Goal: Browse casually: Explore the website without a specific task or goal

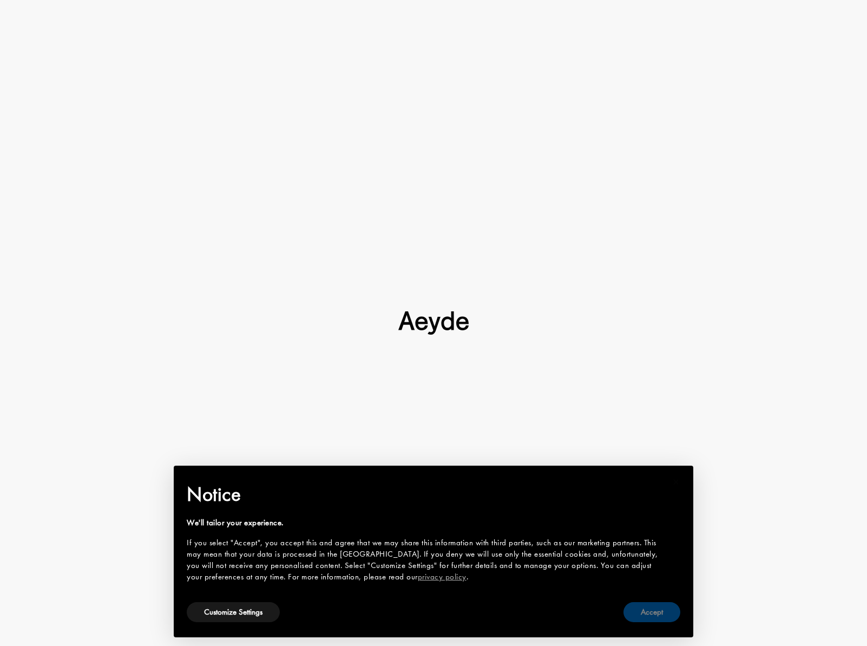
click at [656, 612] on button "Accept" at bounding box center [652, 612] width 57 height 20
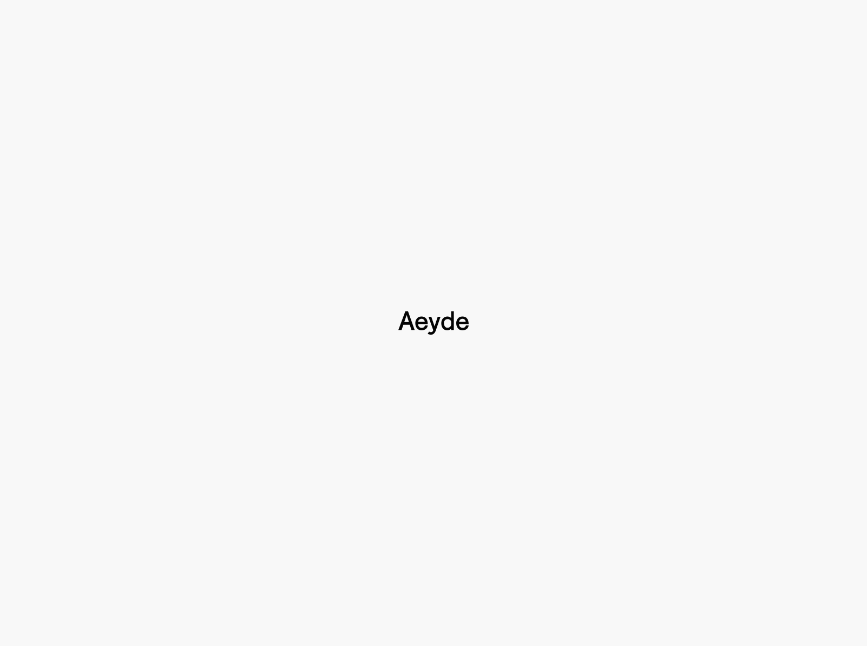
click at [495, 260] on div at bounding box center [433, 323] width 867 height 646
click at [434, 325] on img at bounding box center [433, 323] width 70 height 24
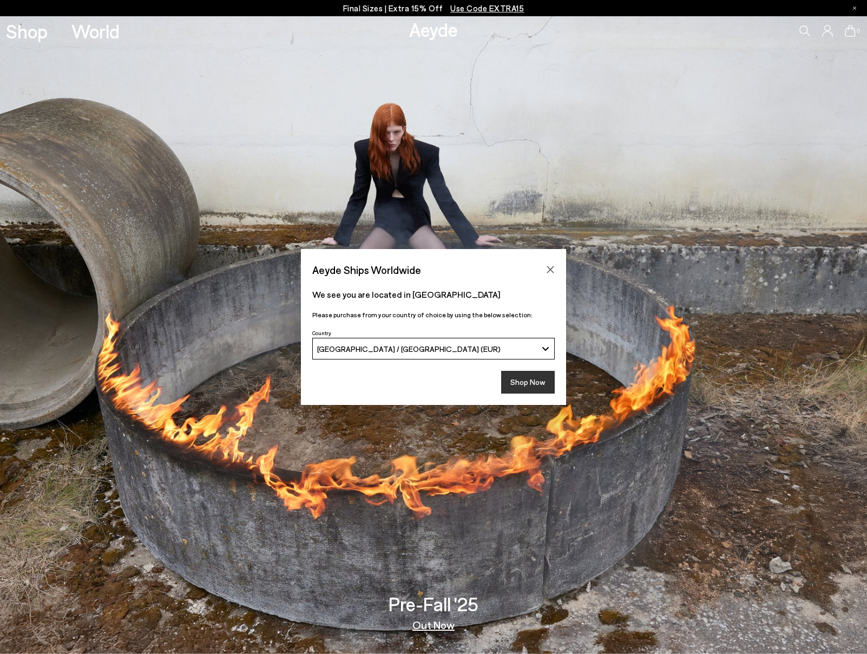
click at [539, 388] on button "Shop Now" at bounding box center [528, 382] width 54 height 23
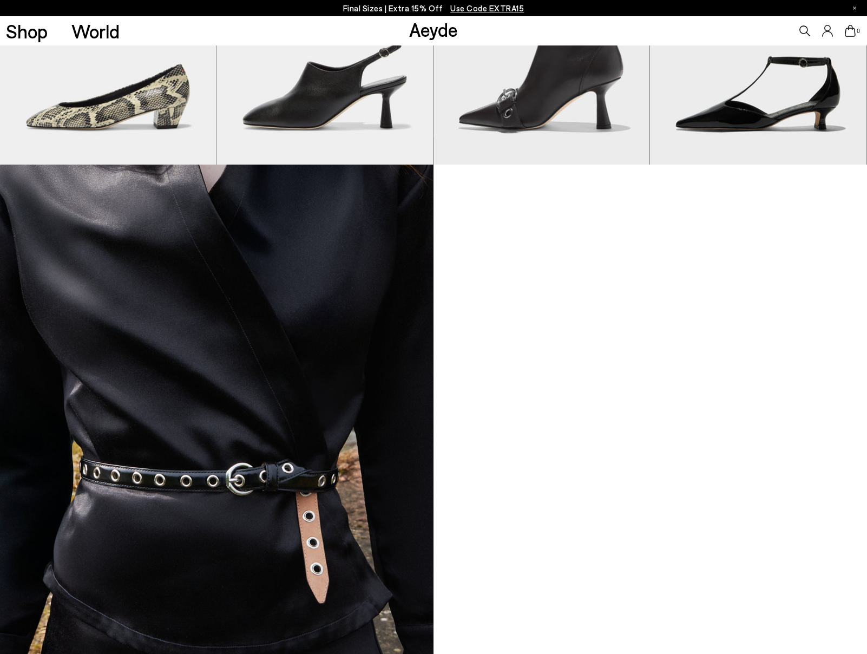
scroll to position [1379, 0]
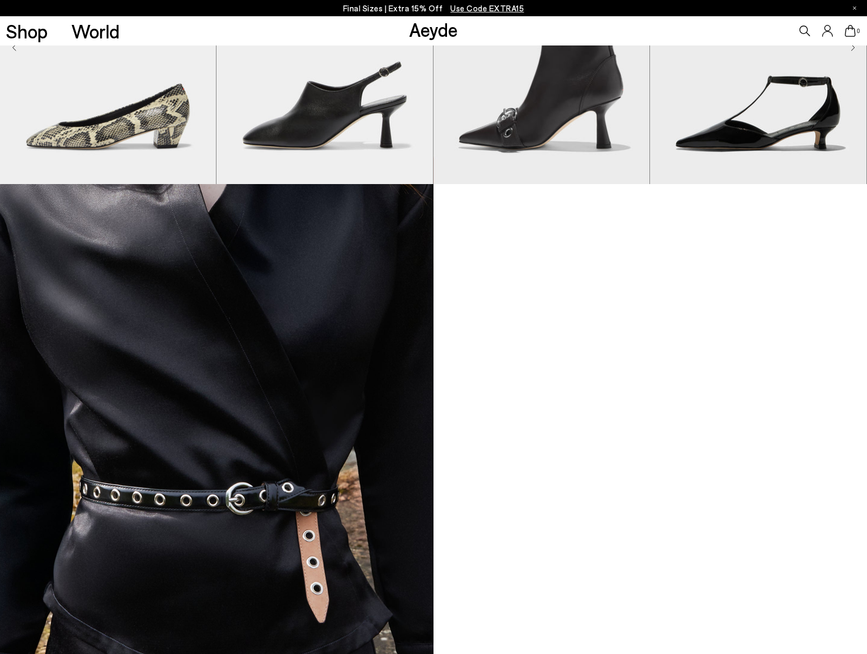
click at [316, 257] on img at bounding box center [217, 503] width 434 height 638
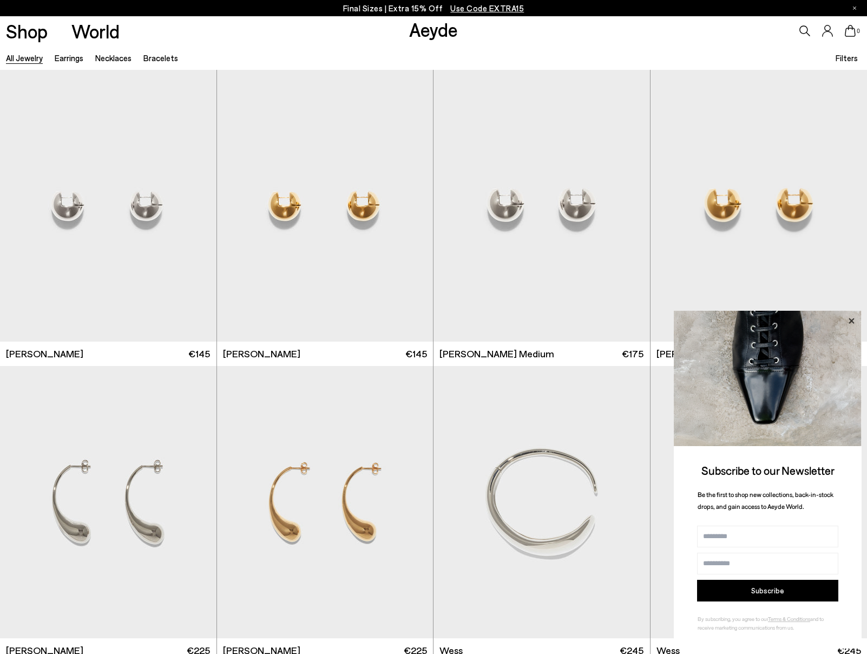
click at [854, 319] on icon at bounding box center [852, 321] width 14 height 14
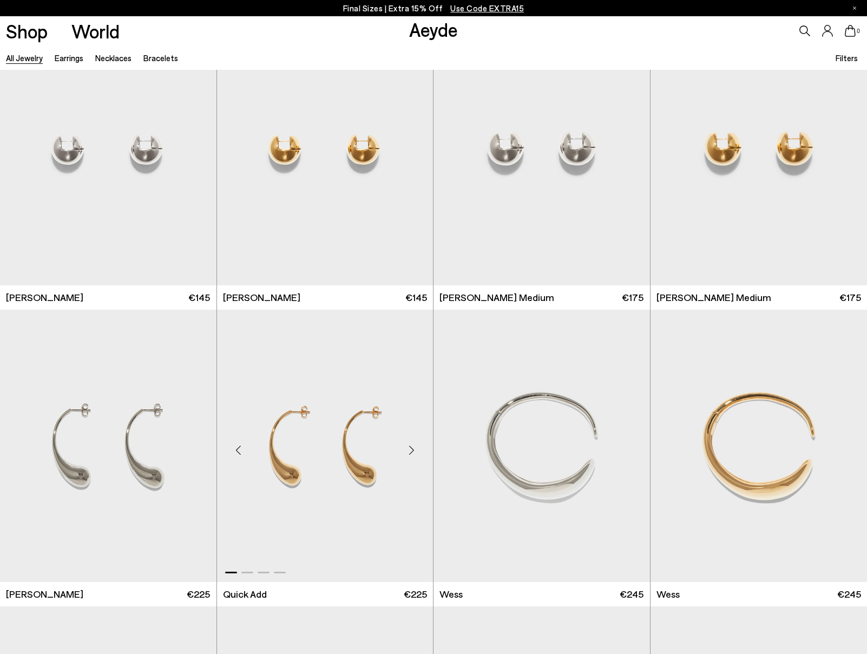
scroll to position [90, 0]
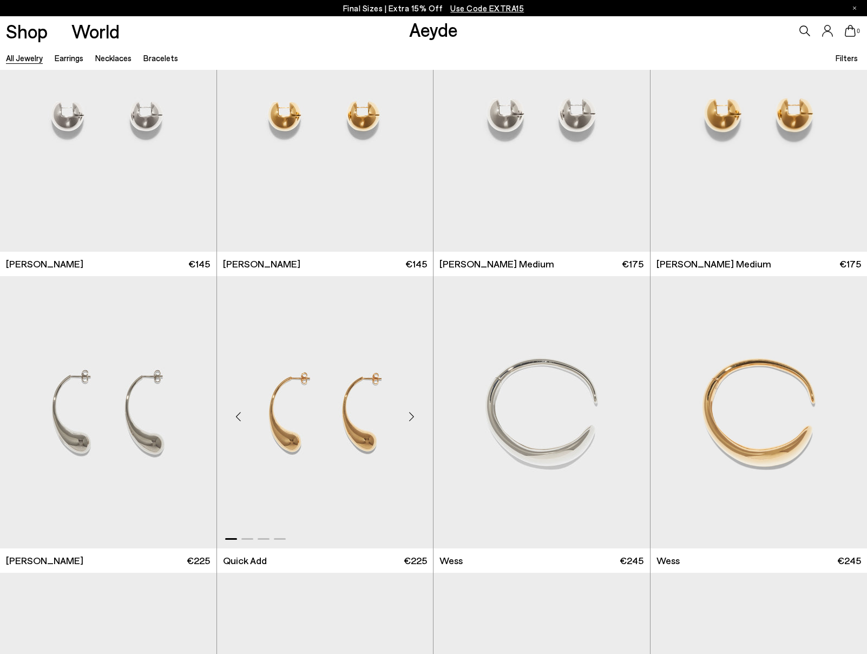
click at [415, 417] on div "Next slide" at bounding box center [411, 417] width 32 height 32
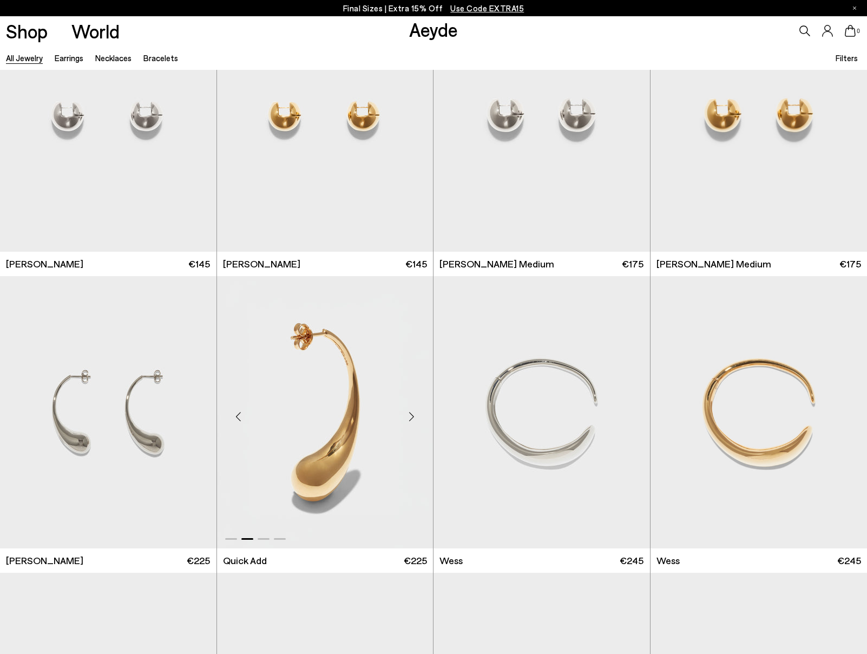
click at [415, 417] on div "Next slide" at bounding box center [411, 417] width 32 height 32
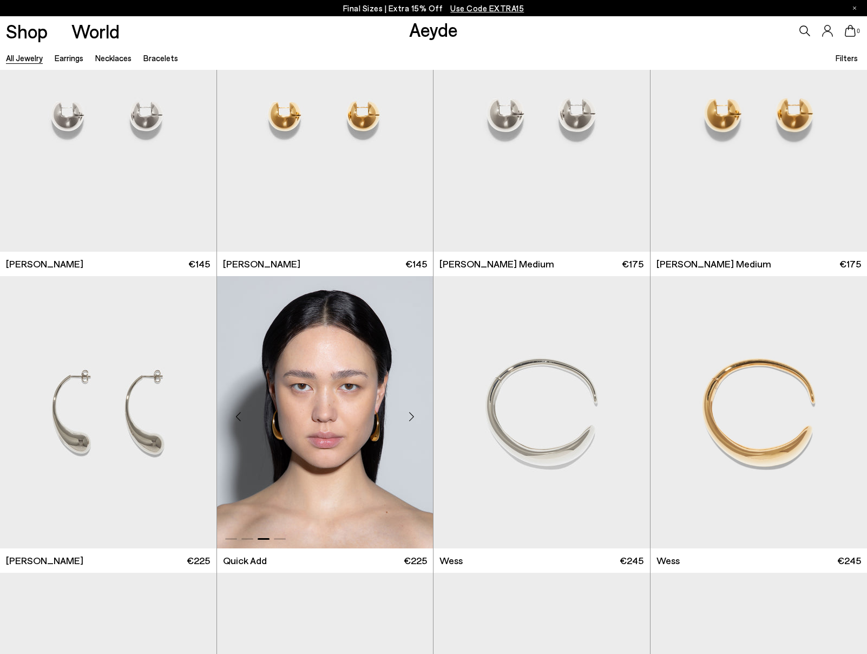
click at [415, 417] on div "Next slide" at bounding box center [411, 417] width 32 height 32
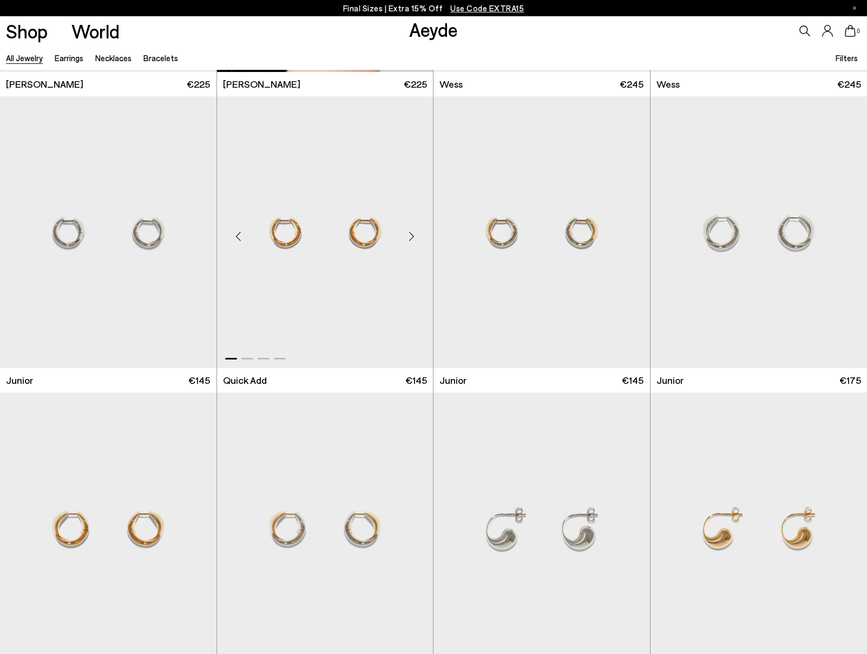
scroll to position [567, 0]
click at [411, 235] on div "Next slide" at bounding box center [411, 235] width 32 height 32
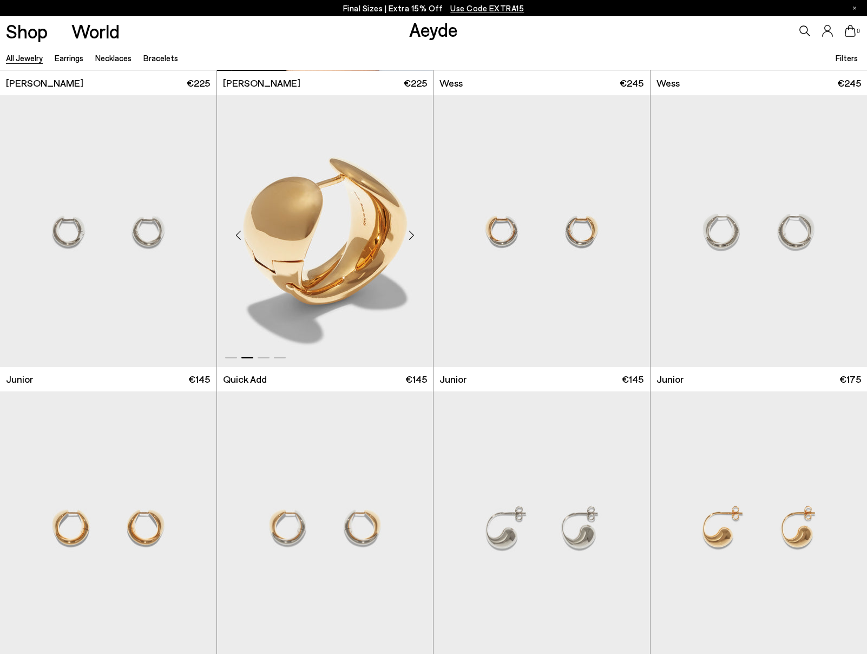
click at [411, 235] on div "Next slide" at bounding box center [411, 235] width 32 height 32
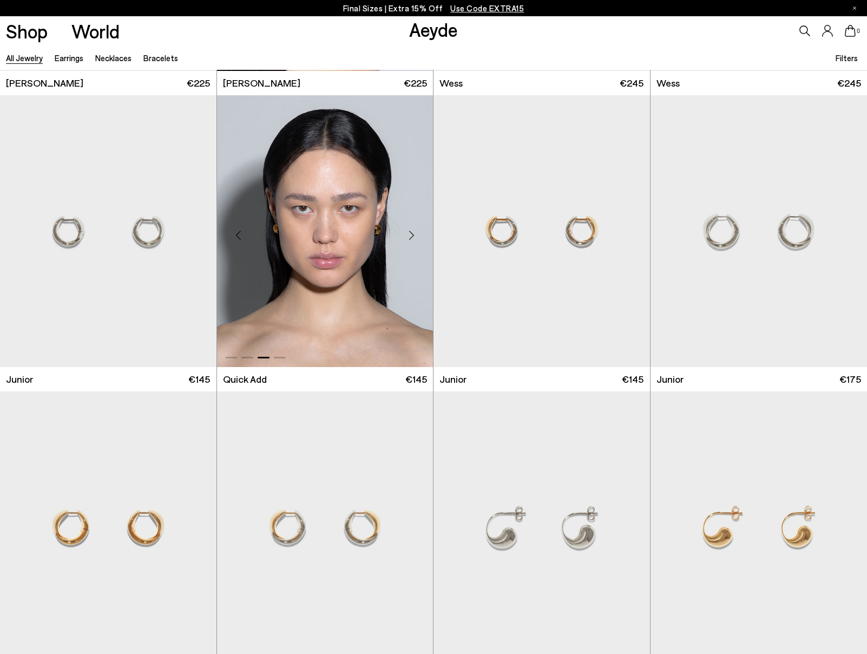
click at [411, 235] on div "Next slide" at bounding box center [411, 235] width 32 height 32
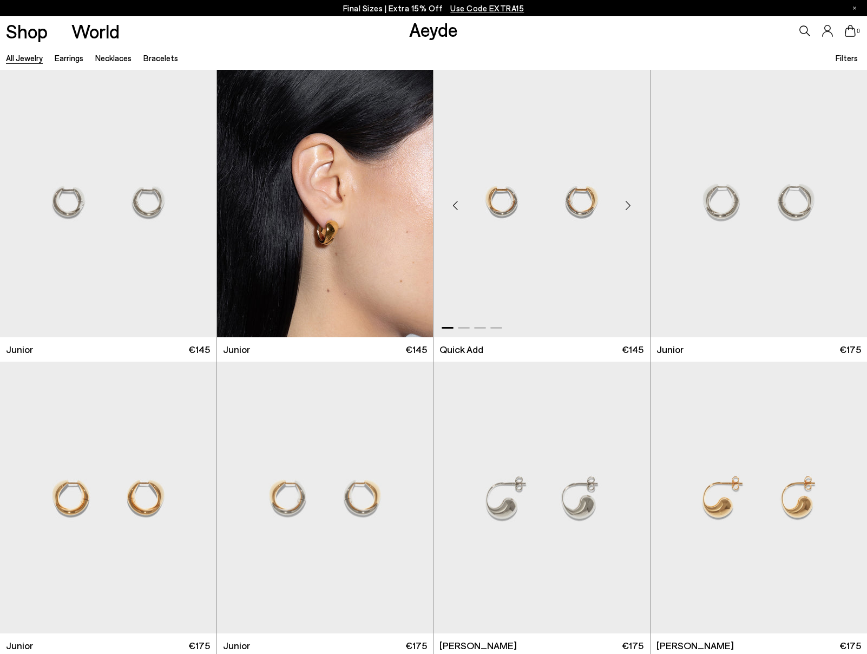
scroll to position [644, 0]
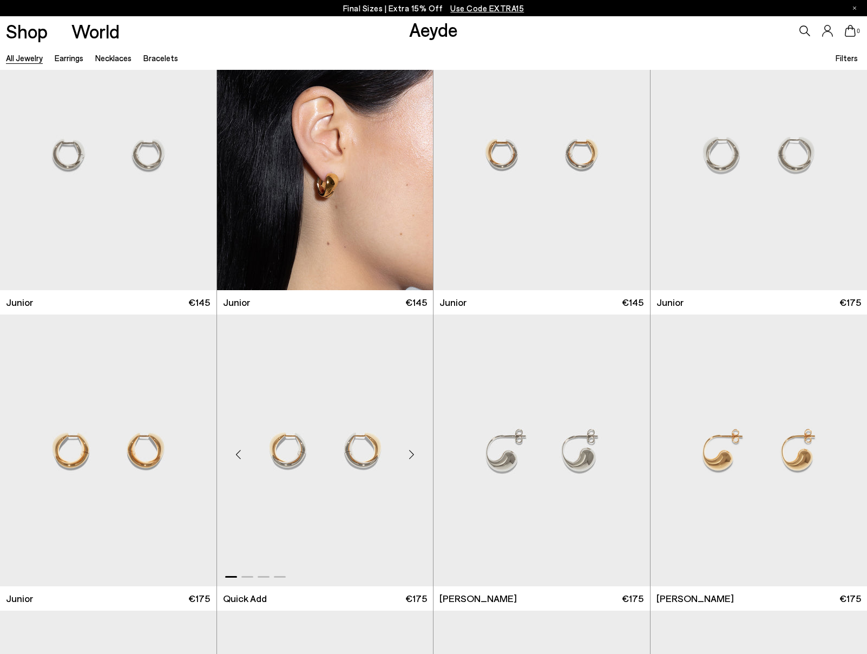
click at [415, 464] on div "Next slide" at bounding box center [411, 455] width 32 height 32
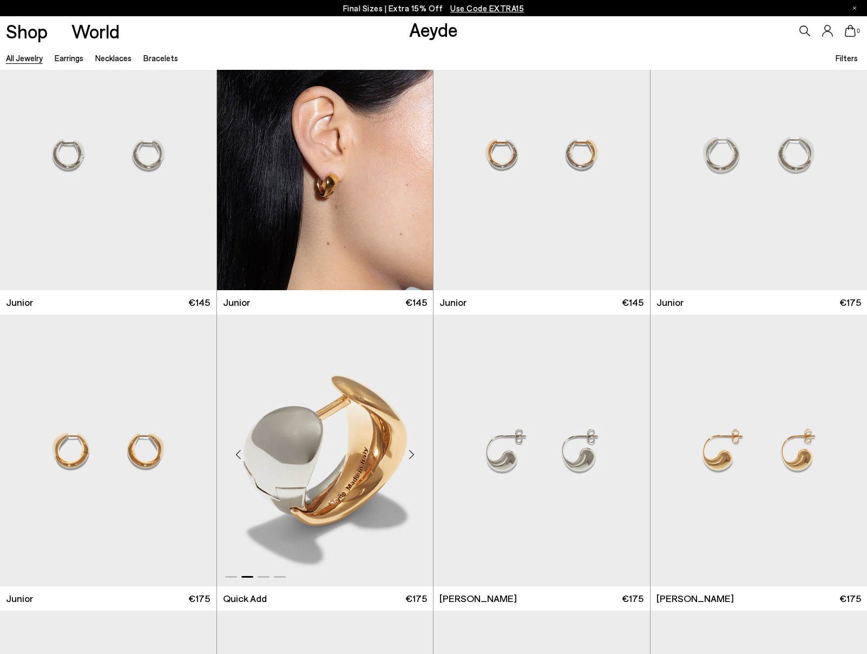
click at [415, 464] on div "Next slide" at bounding box center [411, 455] width 32 height 32
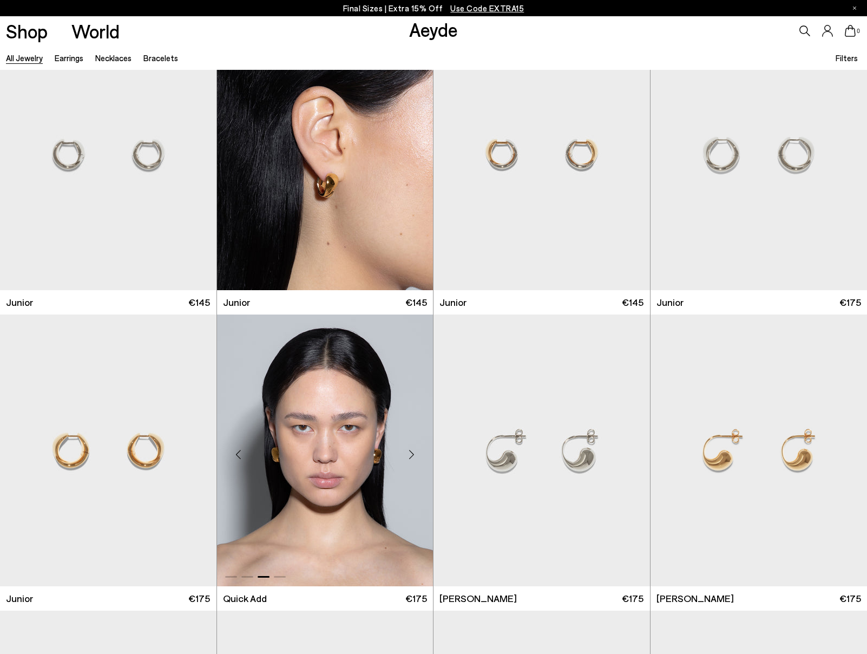
click at [415, 464] on div "Next slide" at bounding box center [411, 455] width 32 height 32
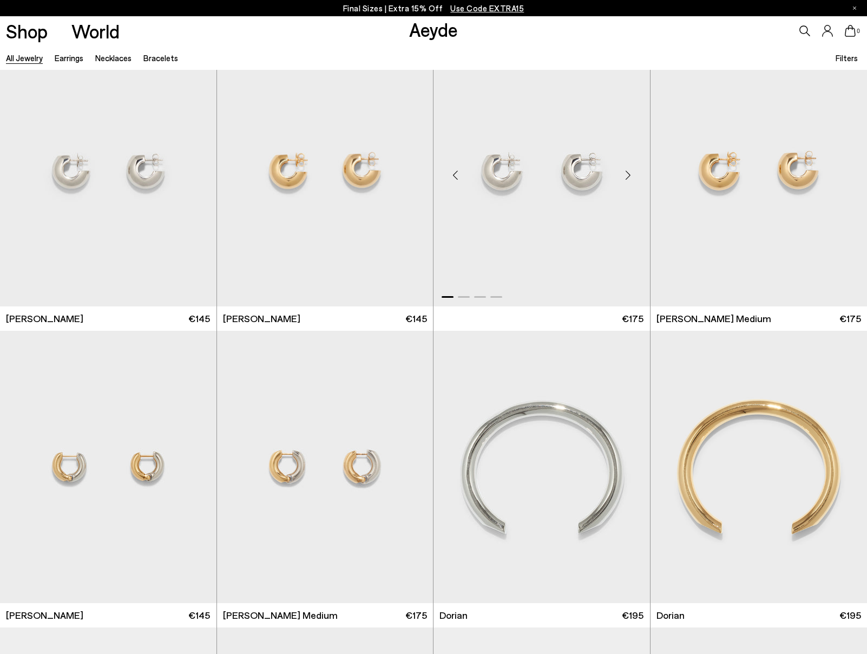
scroll to position [1809, 0]
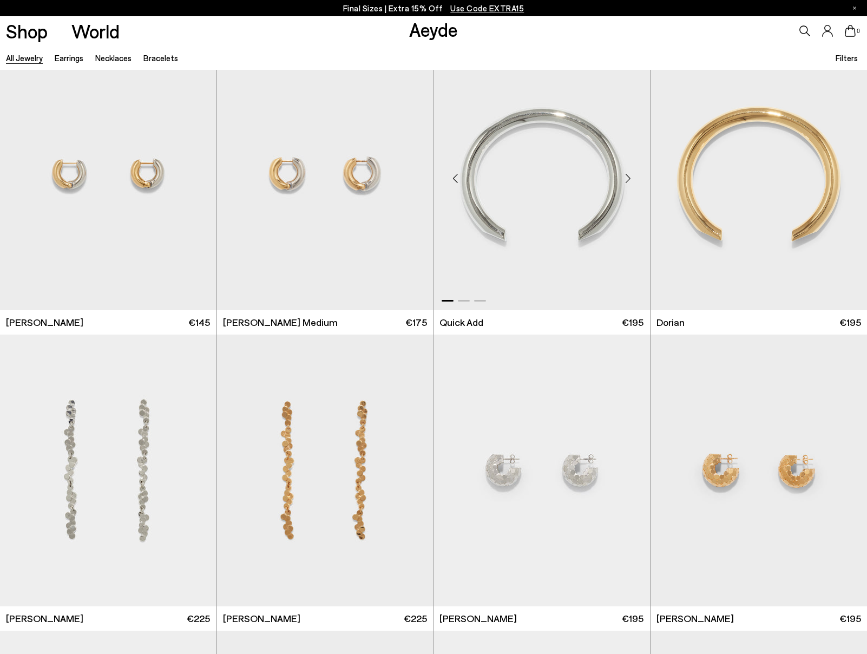
click at [629, 178] on div "Next slide" at bounding box center [628, 178] width 32 height 32
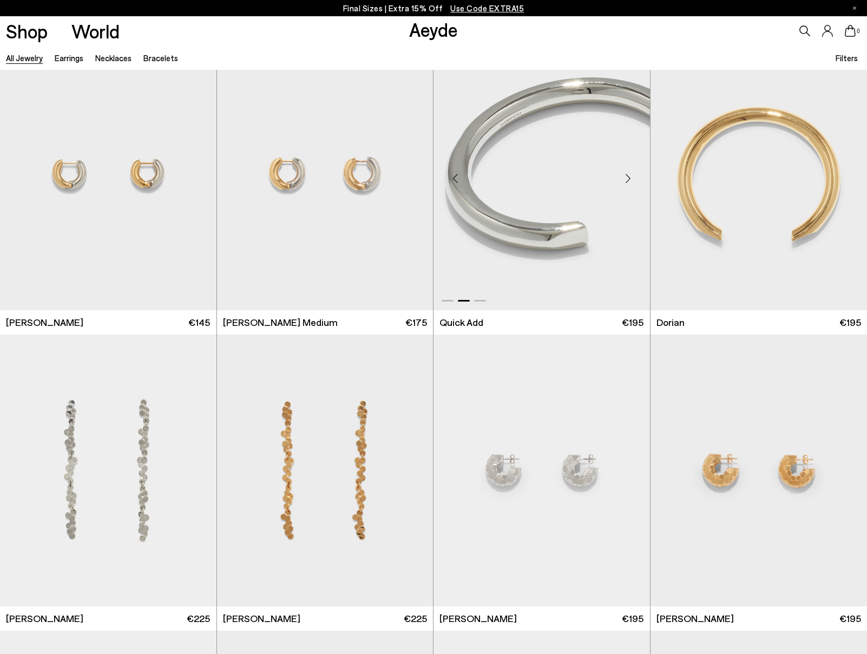
click at [629, 178] on div "Next slide" at bounding box center [628, 178] width 32 height 32
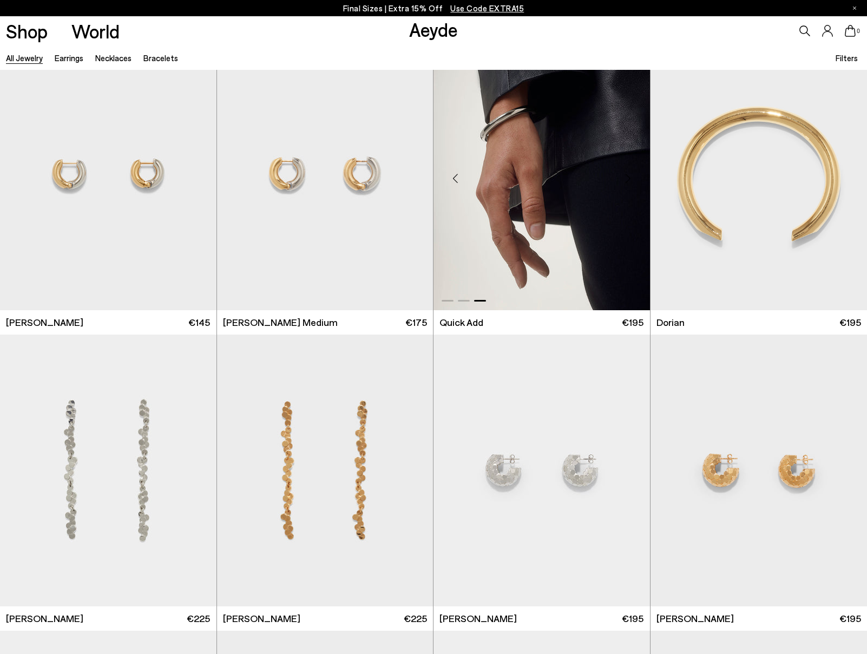
click at [629, 178] on div "Next slide" at bounding box center [628, 178] width 32 height 32
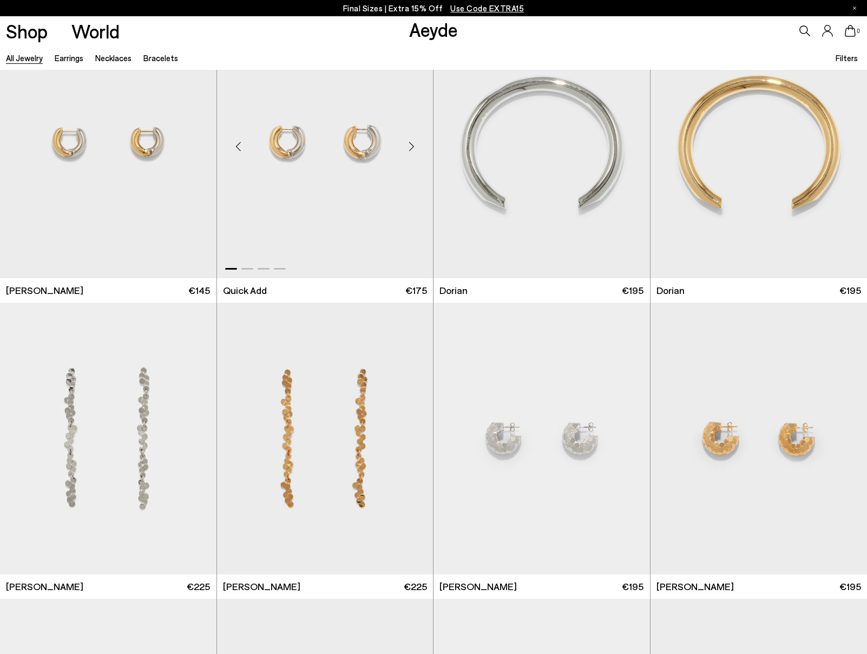
scroll to position [2039, 0]
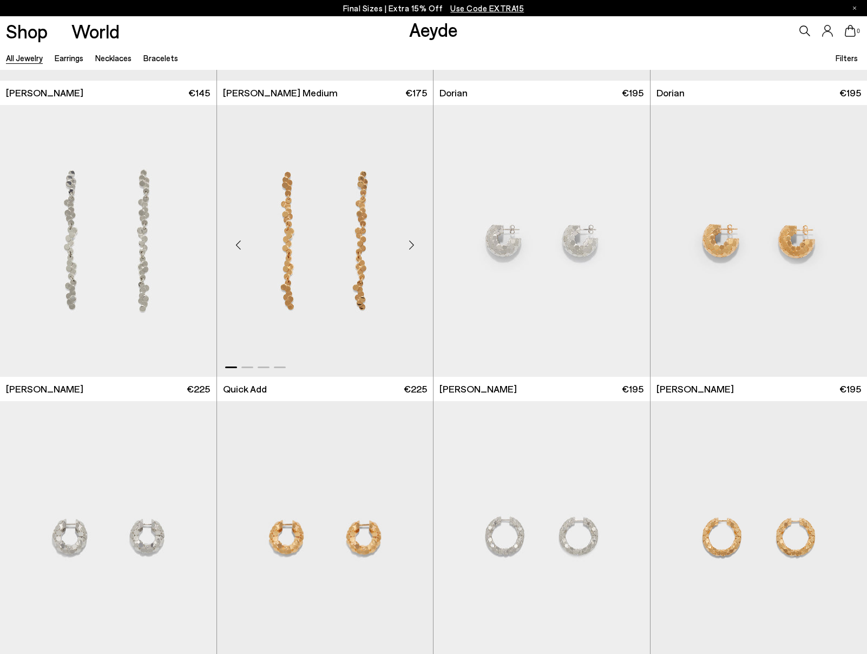
click at [413, 244] on div "Next slide" at bounding box center [411, 245] width 32 height 32
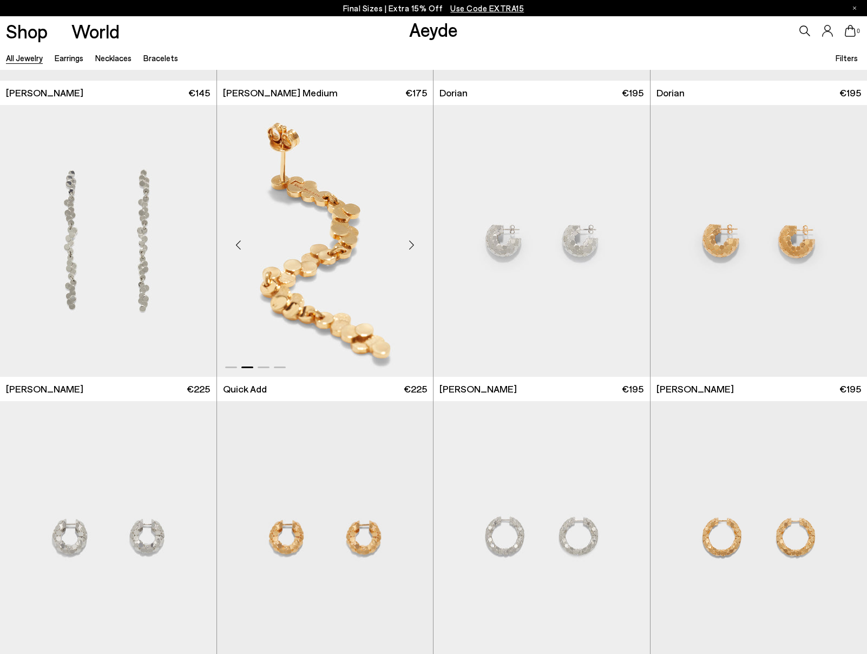
click at [413, 244] on div "Next slide" at bounding box center [411, 245] width 32 height 32
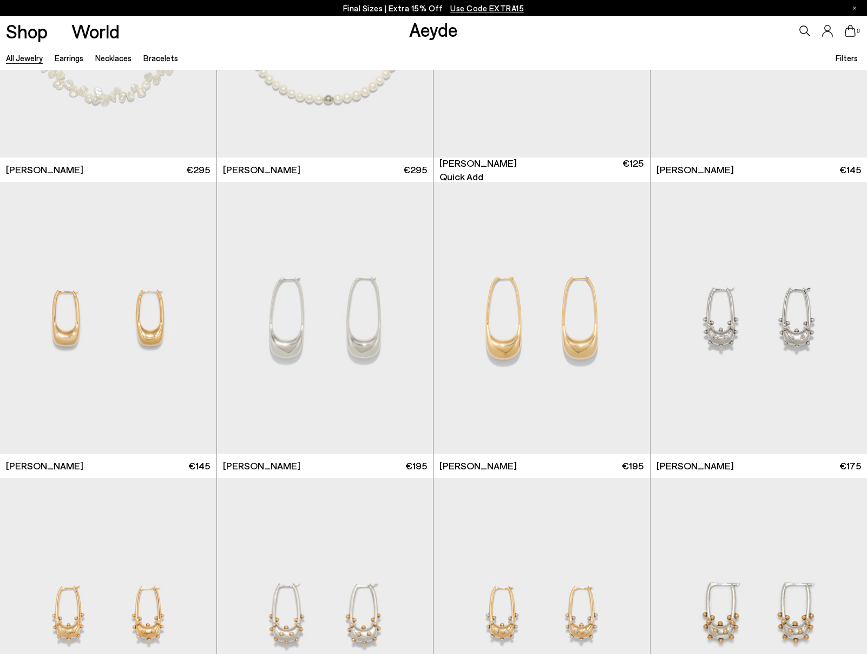
scroll to position [4958, 0]
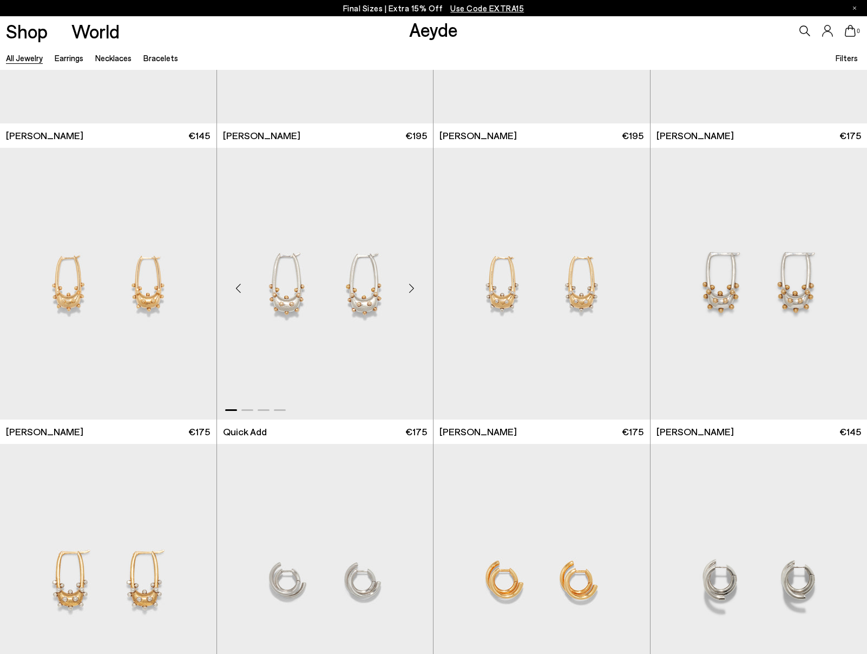
click at [413, 286] on div "Next slide" at bounding box center [411, 288] width 32 height 32
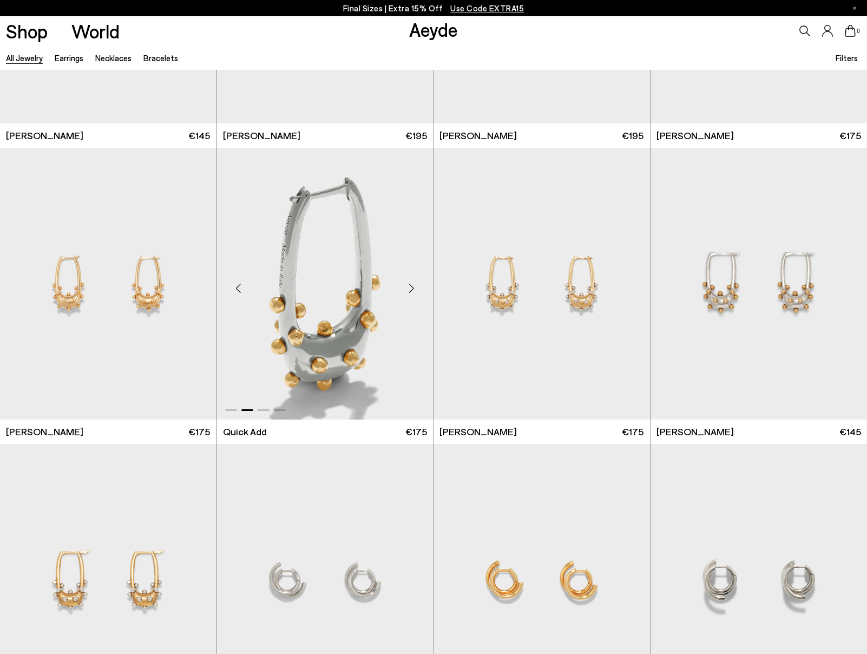
click at [413, 286] on div "Next slide" at bounding box center [411, 288] width 32 height 32
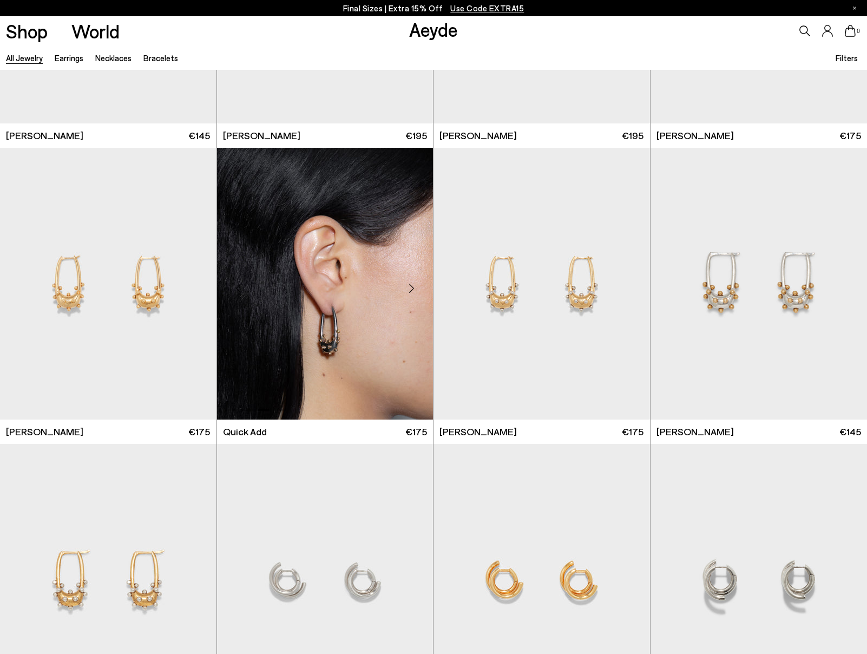
click at [413, 286] on div "Next slide" at bounding box center [411, 288] width 32 height 32
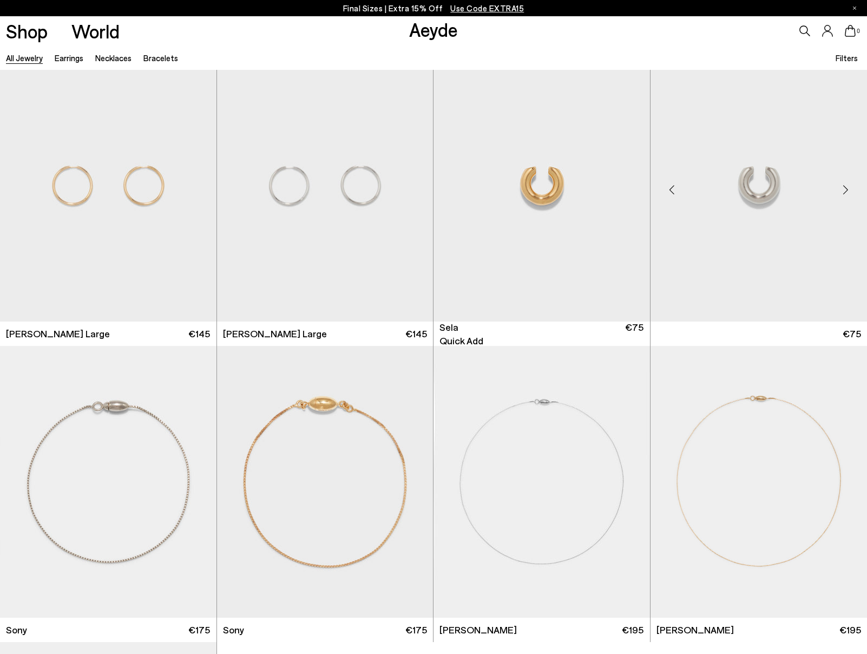
scroll to position [5996, 0]
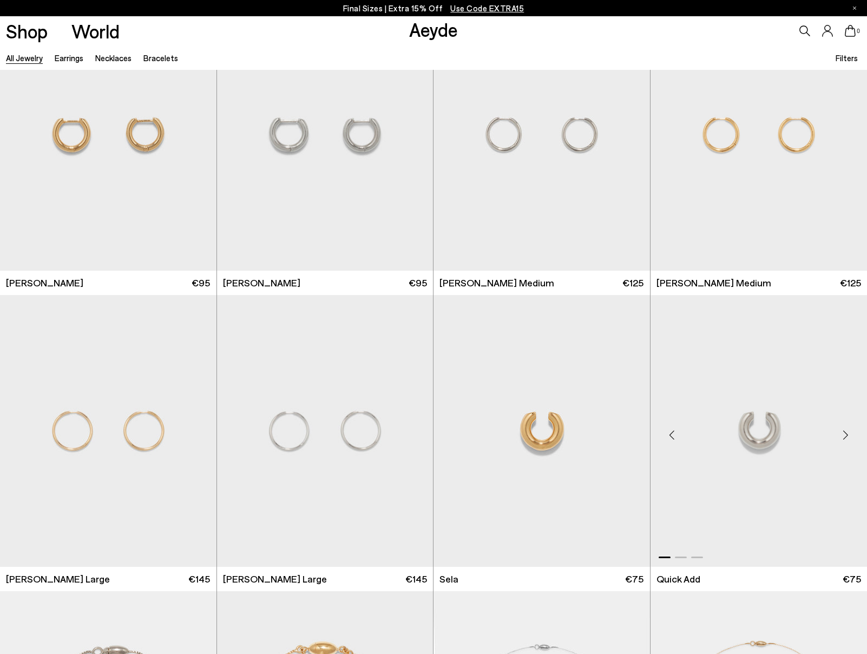
click at [850, 433] on div "Next slide" at bounding box center [845, 435] width 32 height 32
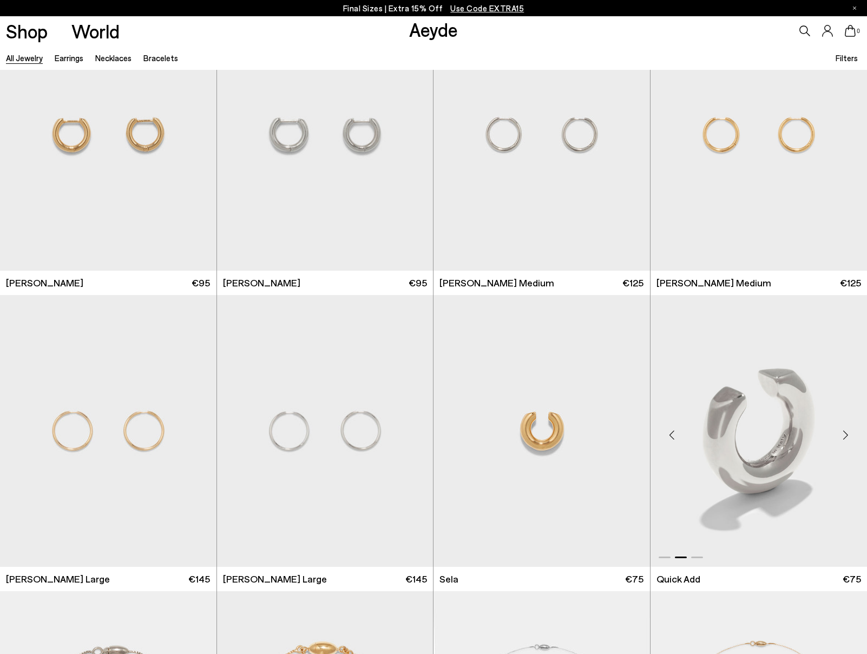
click at [850, 433] on div "Next slide" at bounding box center [845, 435] width 32 height 32
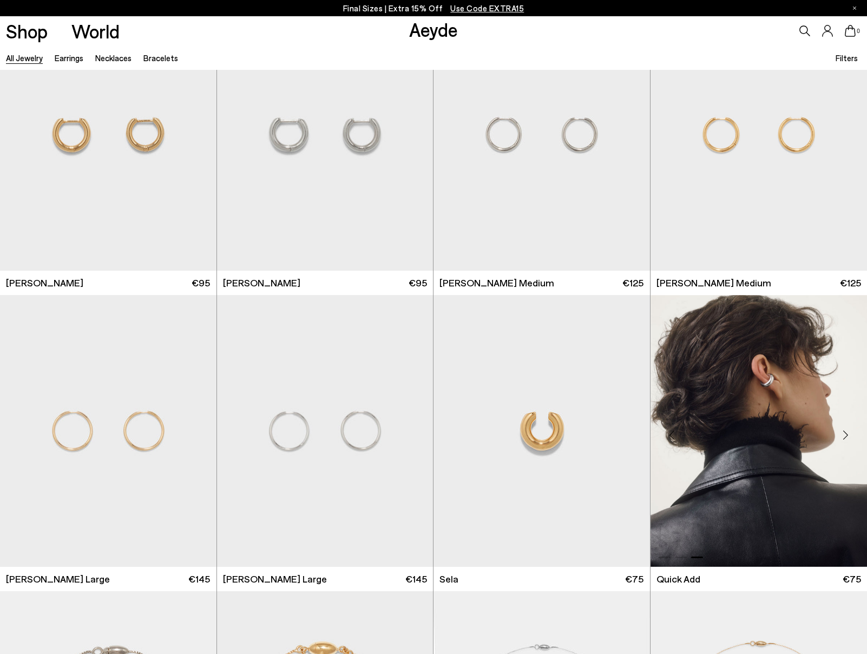
click at [850, 433] on div "Next slide" at bounding box center [845, 435] width 32 height 32
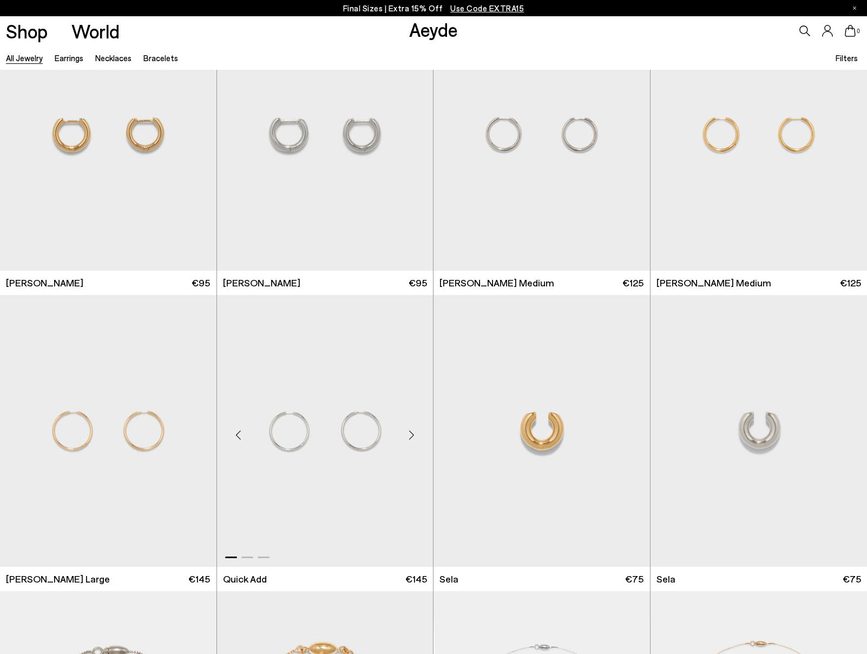
click at [411, 435] on div "Next slide" at bounding box center [411, 435] width 32 height 32
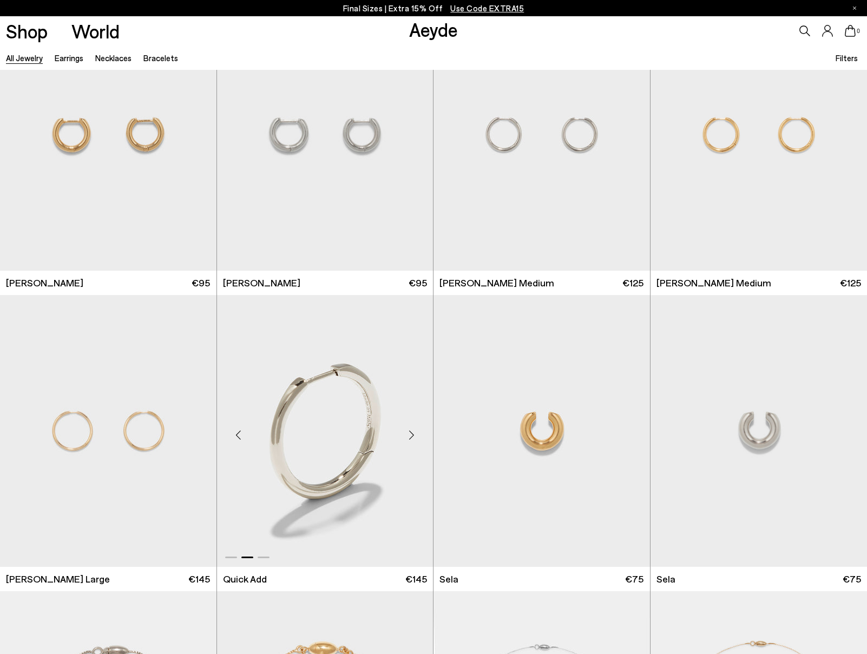
click at [411, 435] on div "Next slide" at bounding box center [411, 435] width 32 height 32
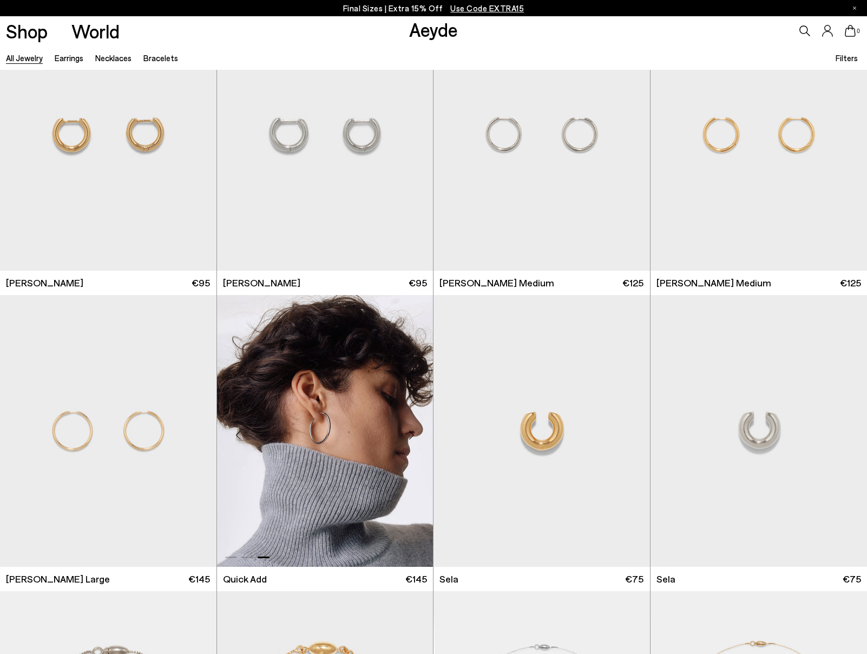
click at [411, 435] on div "Next slide" at bounding box center [411, 435] width 32 height 32
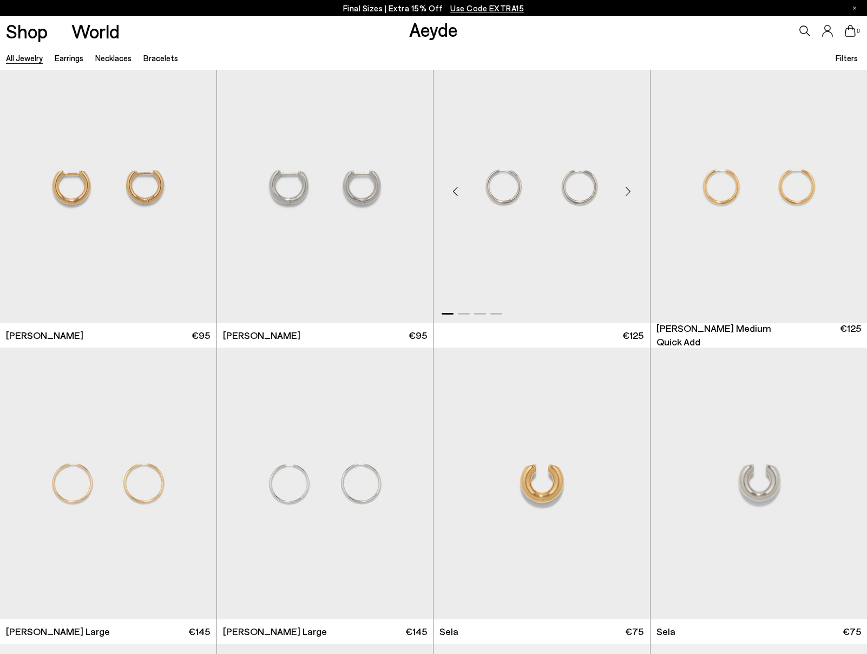
scroll to position [5868, 0]
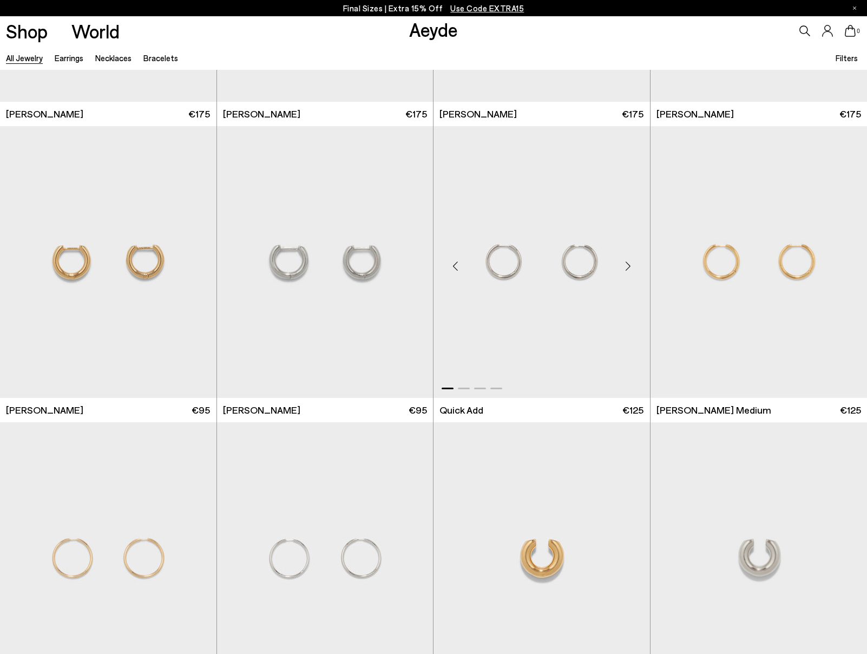
click at [629, 260] on div "Next slide" at bounding box center [628, 266] width 32 height 32
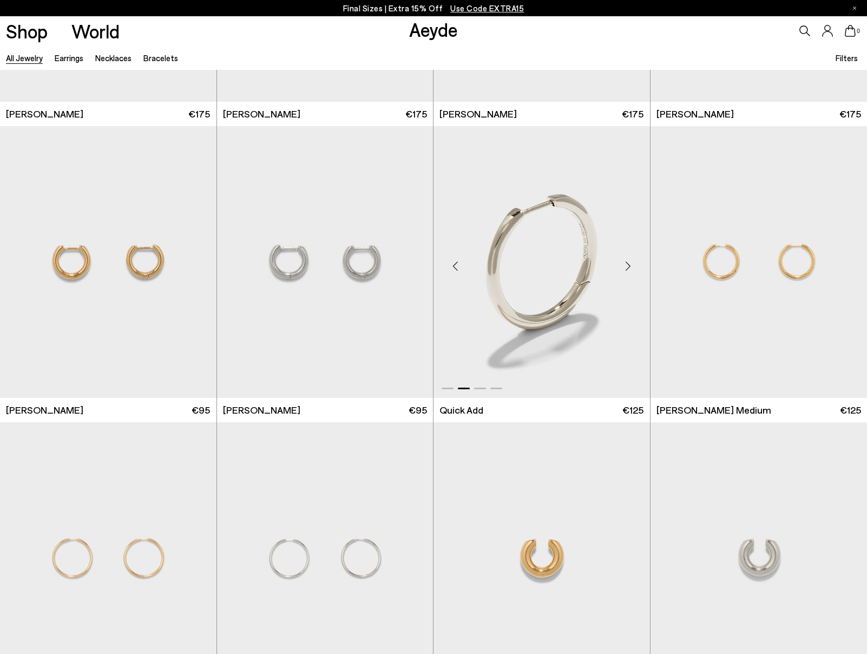
click at [629, 260] on div "Next slide" at bounding box center [628, 266] width 32 height 32
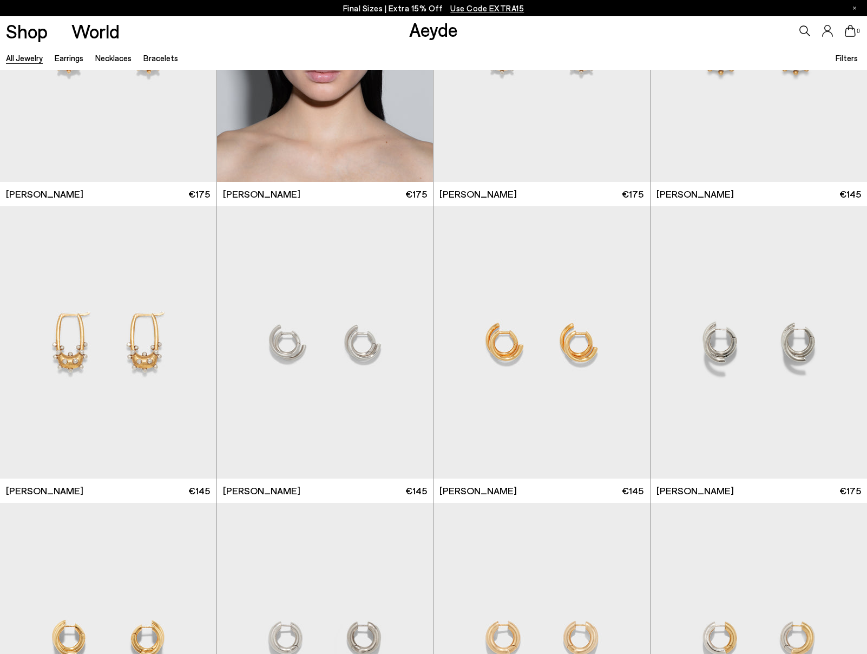
scroll to position [5195, 0]
click at [627, 343] on div "Next slide" at bounding box center [628, 347] width 32 height 32
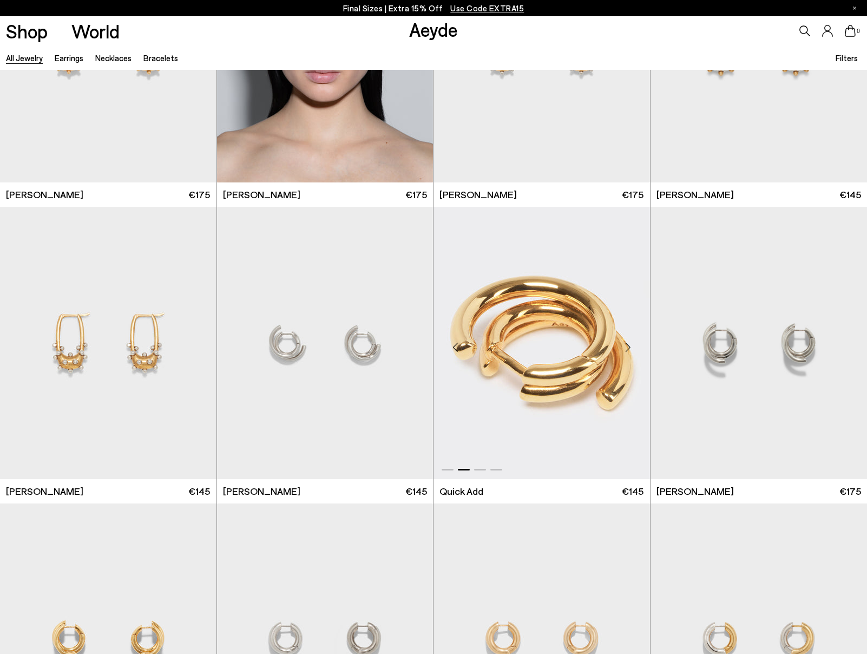
click at [627, 343] on div "Next slide" at bounding box center [628, 347] width 32 height 32
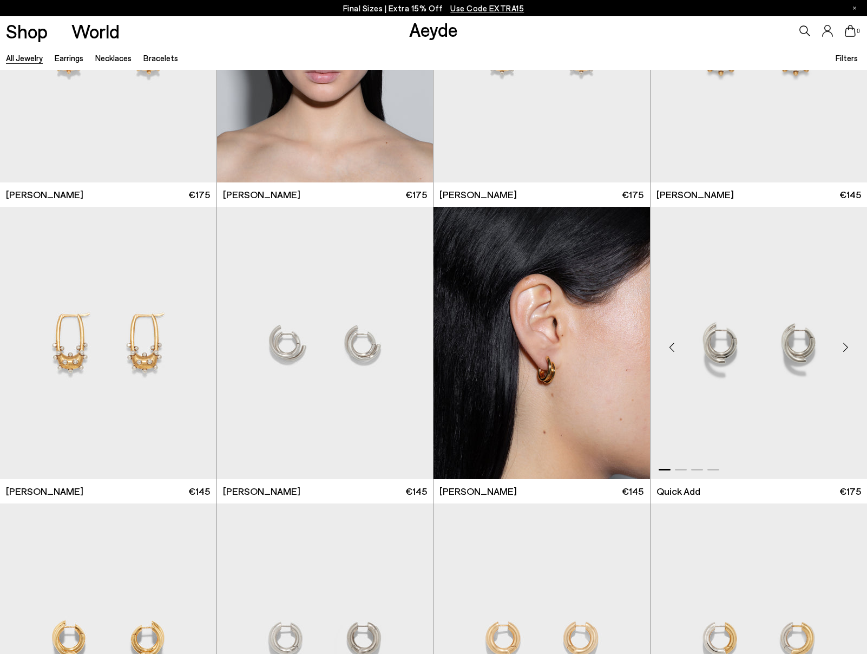
click at [845, 346] on div "Next slide" at bounding box center [845, 347] width 32 height 32
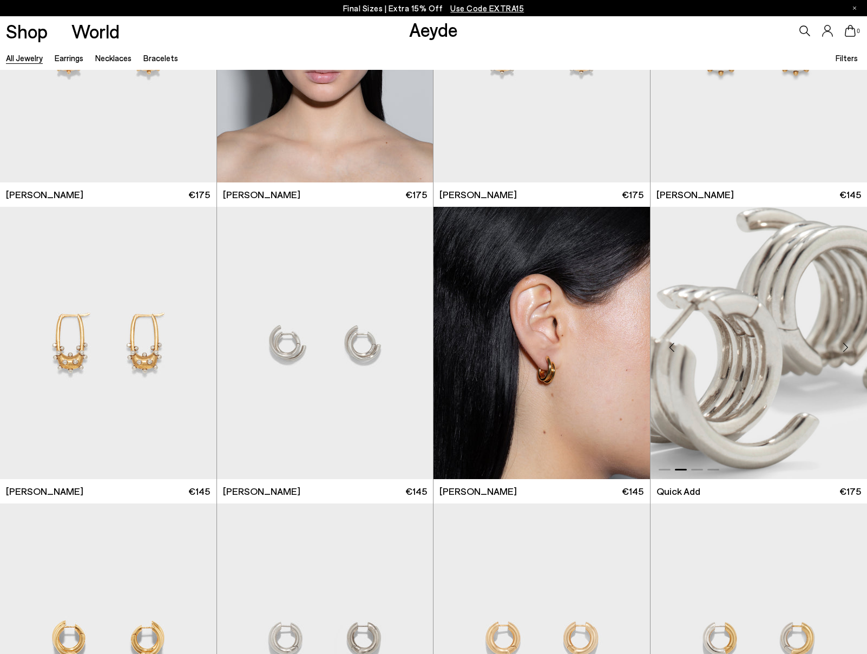
click at [845, 346] on div "Next slide" at bounding box center [845, 347] width 32 height 32
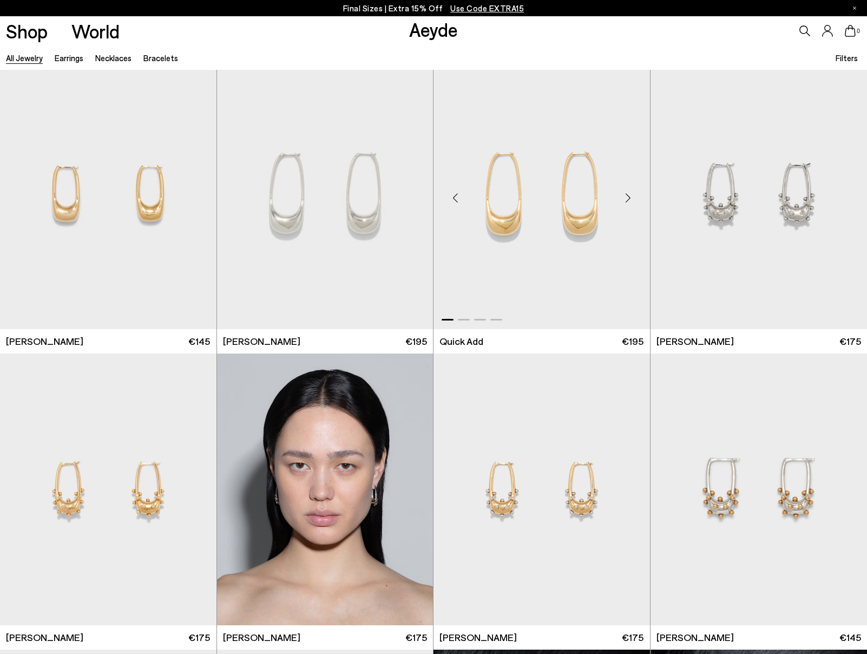
scroll to position [5043, 0]
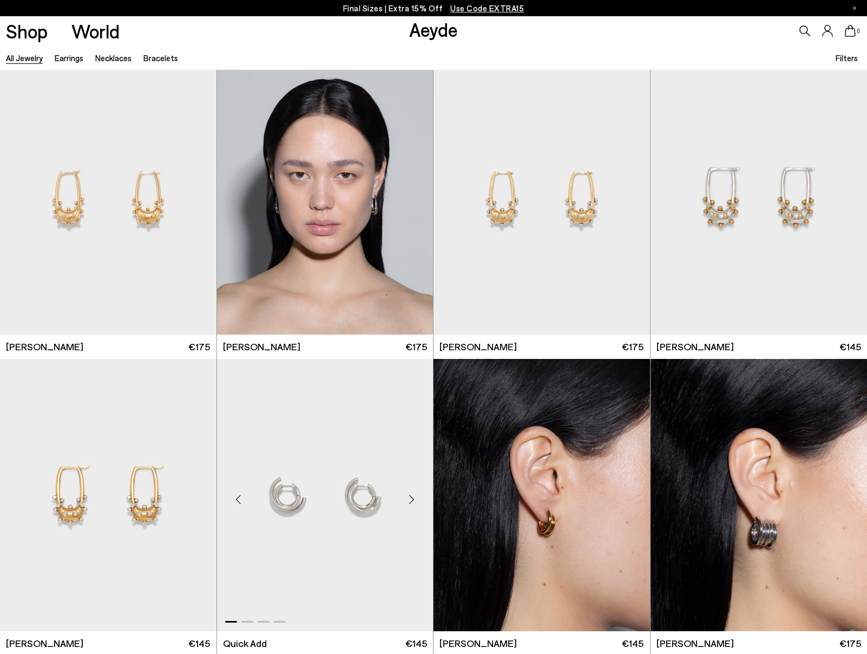
click at [416, 498] on div "Next slide" at bounding box center [411, 499] width 32 height 32
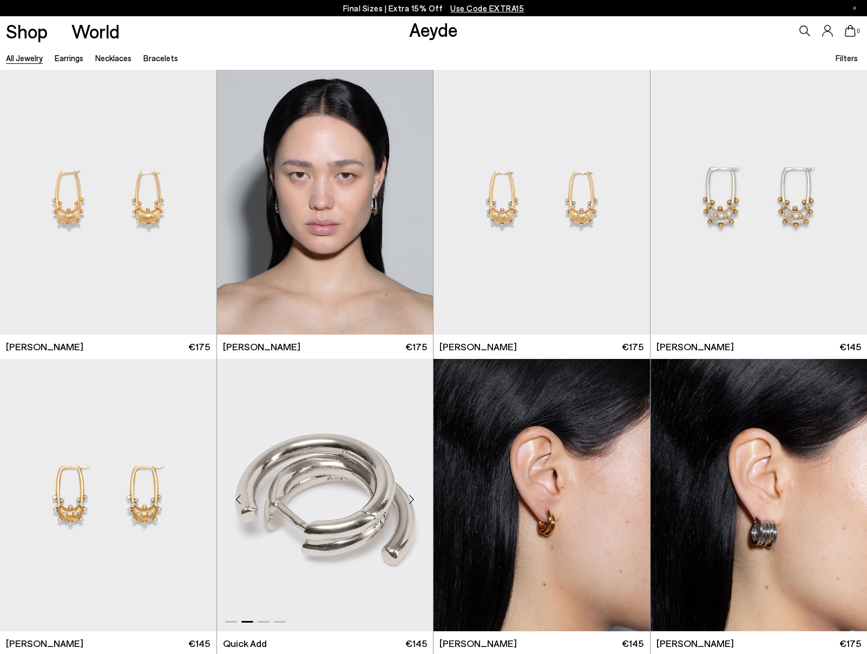
click at [416, 498] on div "Next slide" at bounding box center [411, 499] width 32 height 32
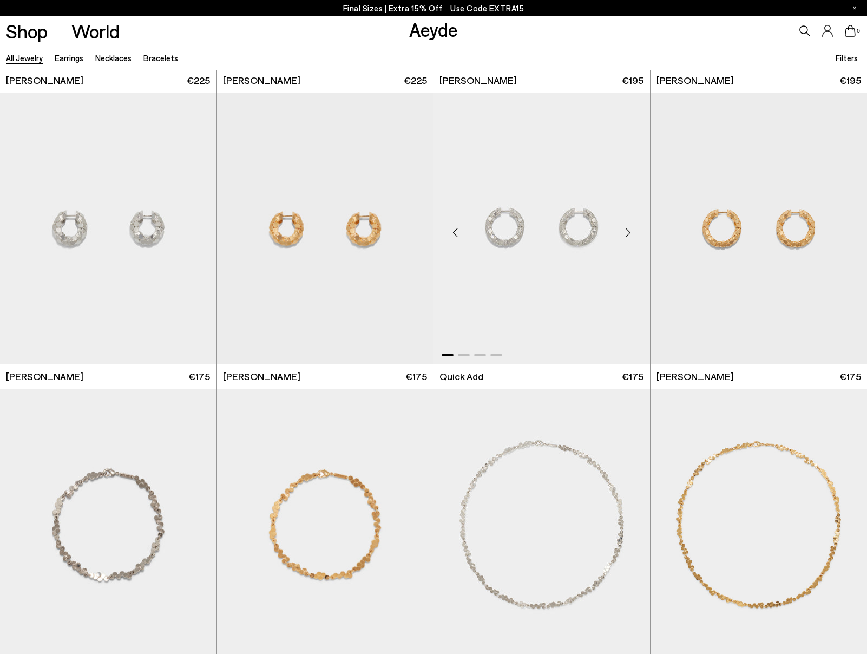
scroll to position [1361, 0]
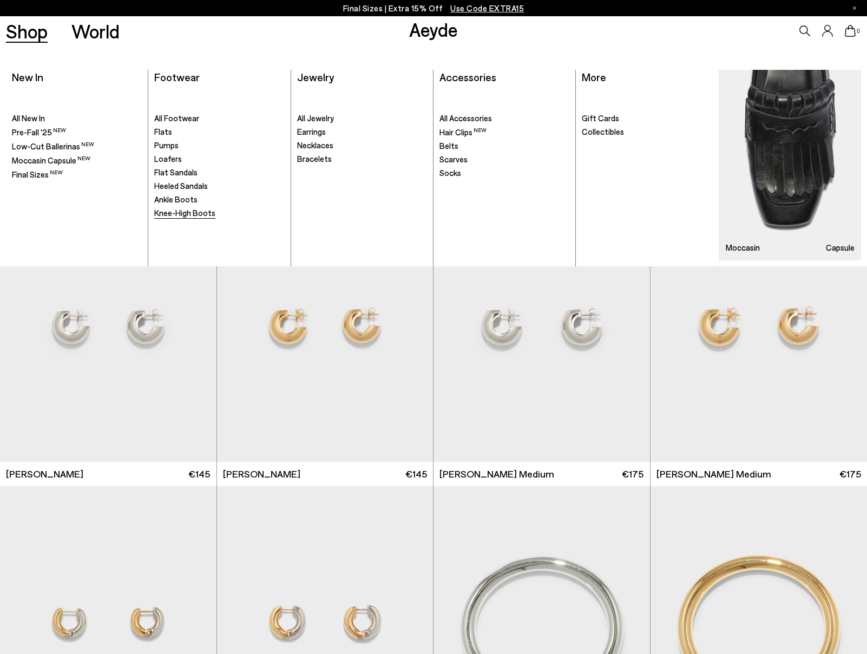
click at [186, 213] on span "Knee-High Boots" at bounding box center [184, 213] width 61 height 10
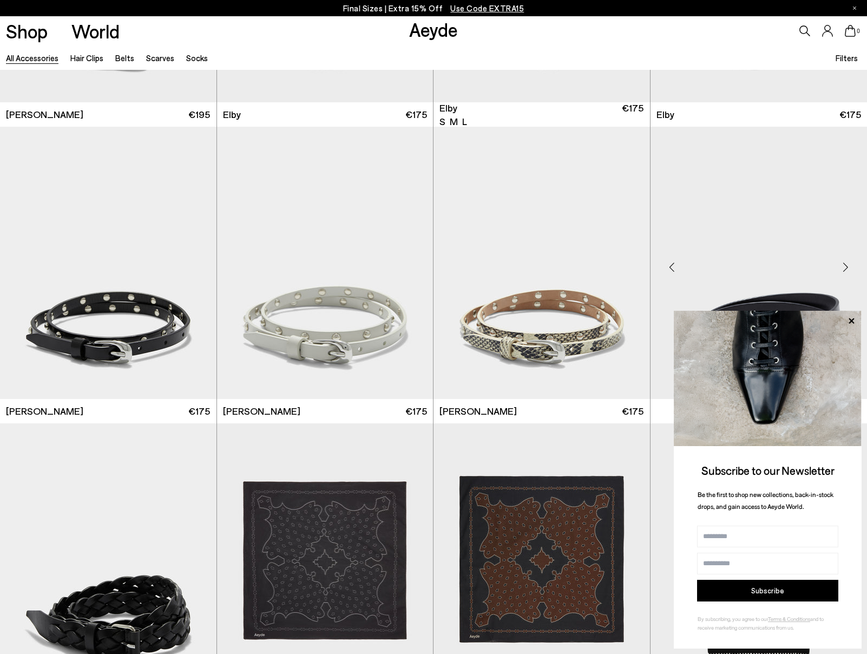
scroll to position [1723, 0]
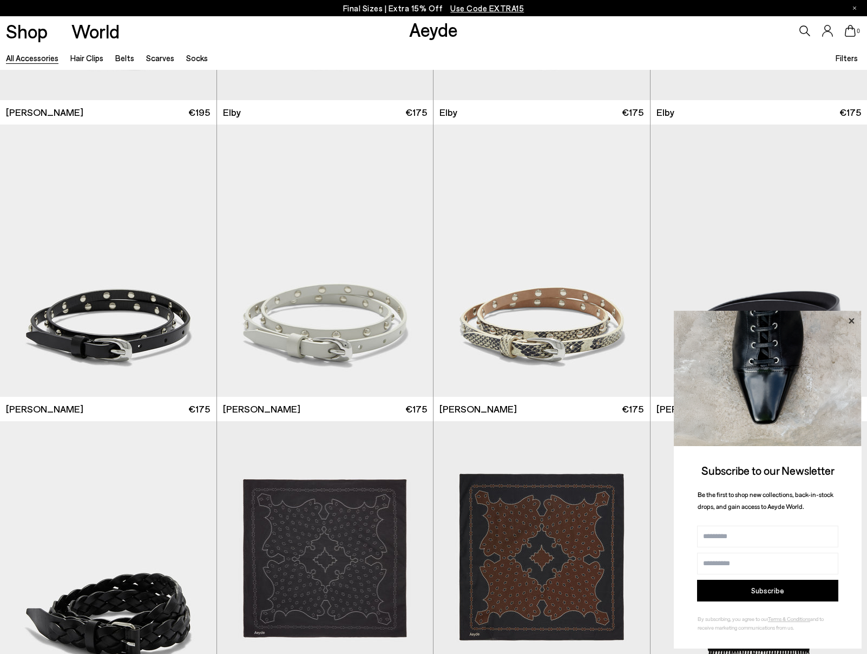
click at [850, 323] on icon at bounding box center [852, 321] width 14 height 14
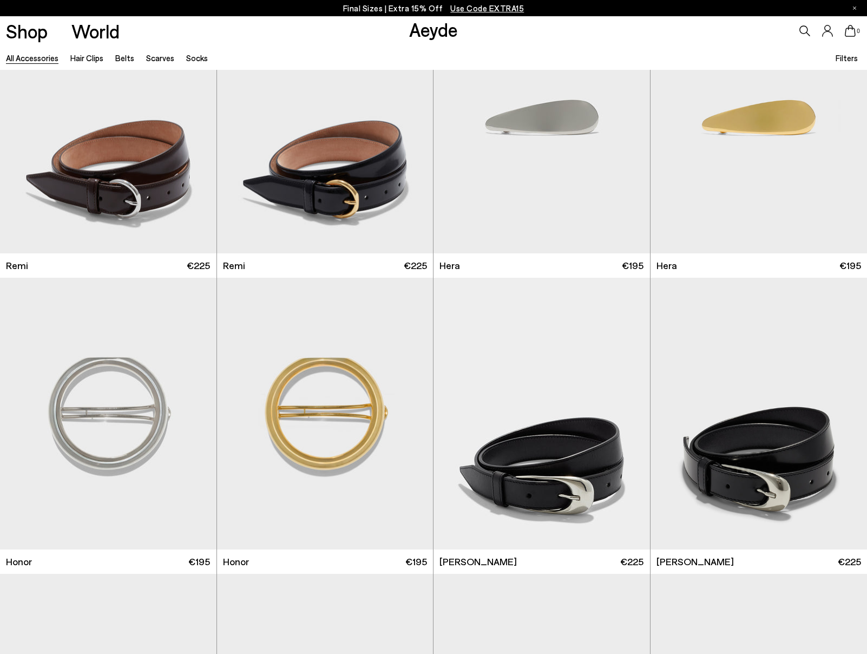
scroll to position [0, 0]
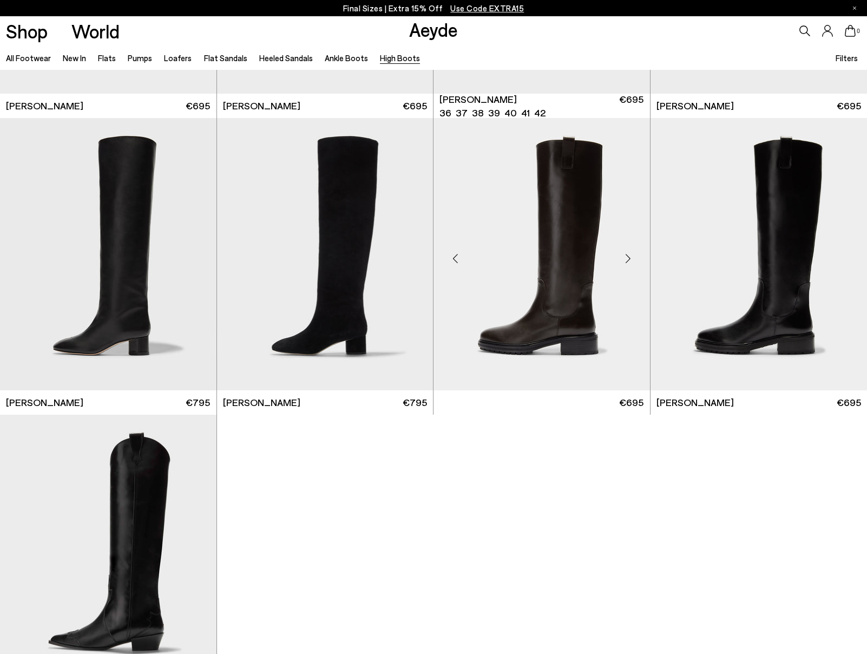
scroll to position [361, 0]
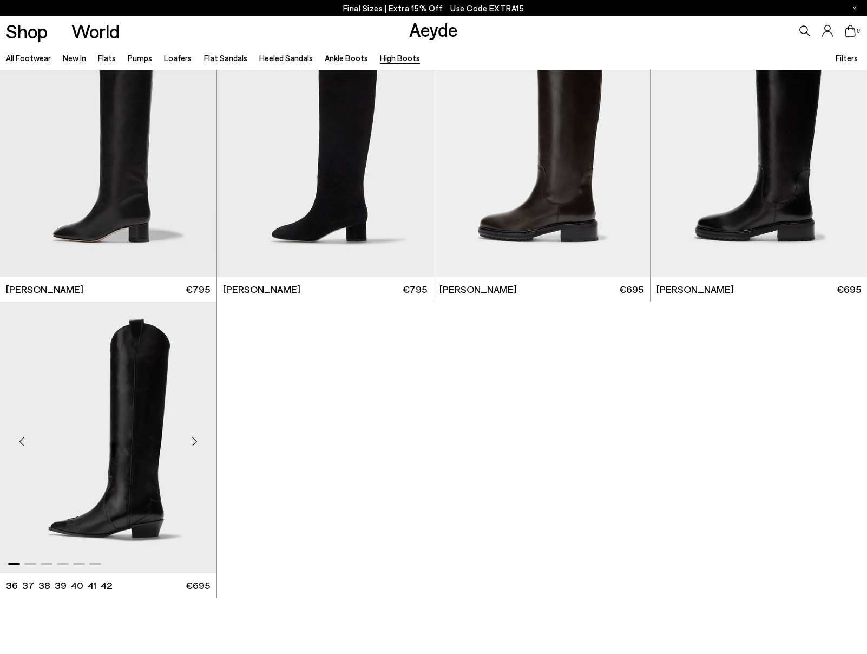
click at [197, 441] on div "Next slide" at bounding box center [195, 442] width 32 height 32
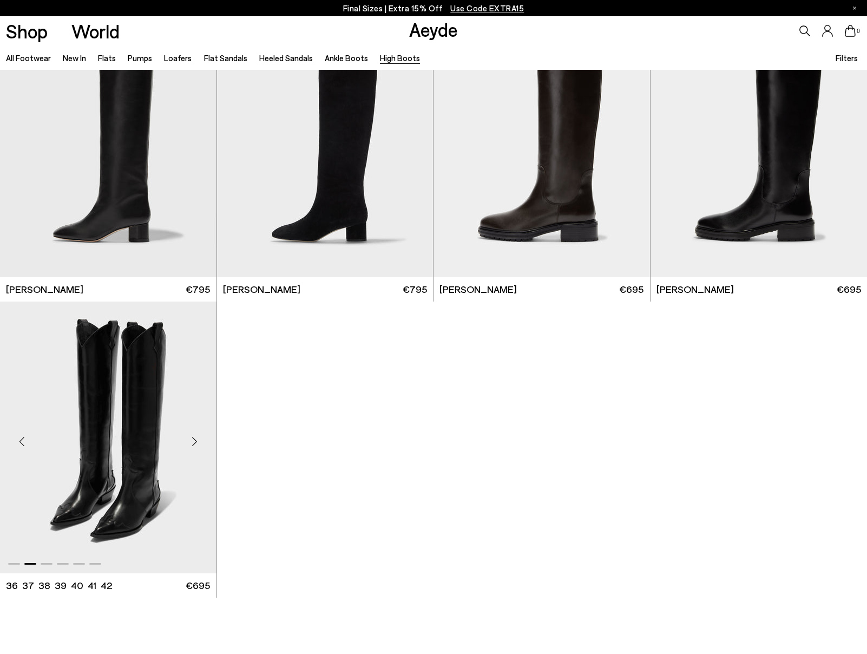
click at [197, 441] on div "Next slide" at bounding box center [195, 442] width 32 height 32
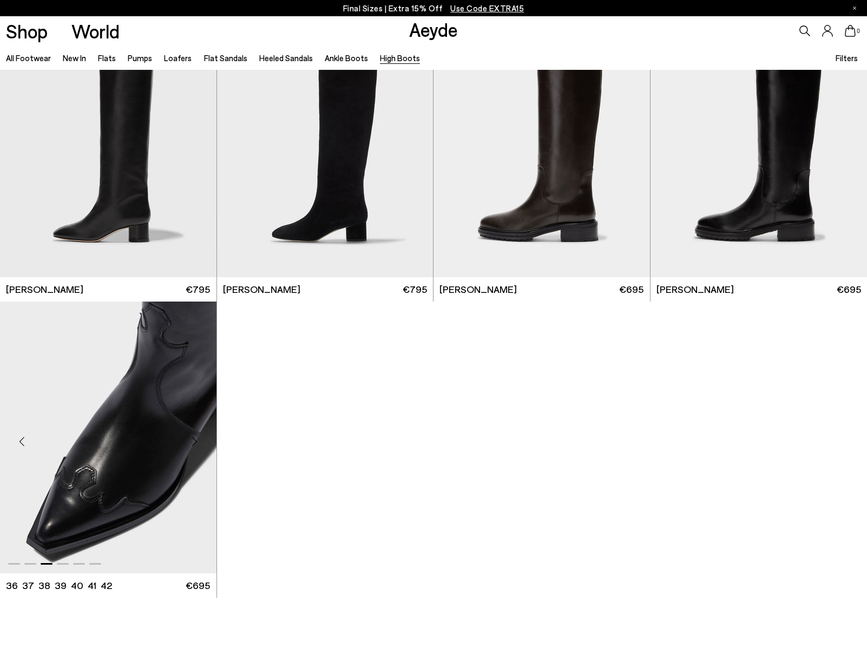
click at [197, 441] on div "Next slide" at bounding box center [195, 442] width 32 height 32
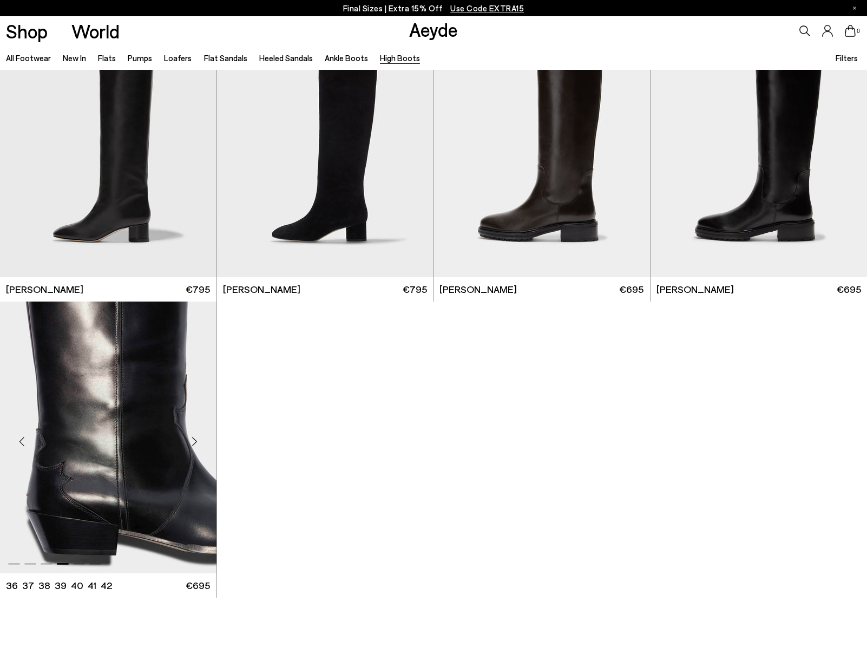
click at [197, 441] on div "Next slide" at bounding box center [195, 442] width 32 height 32
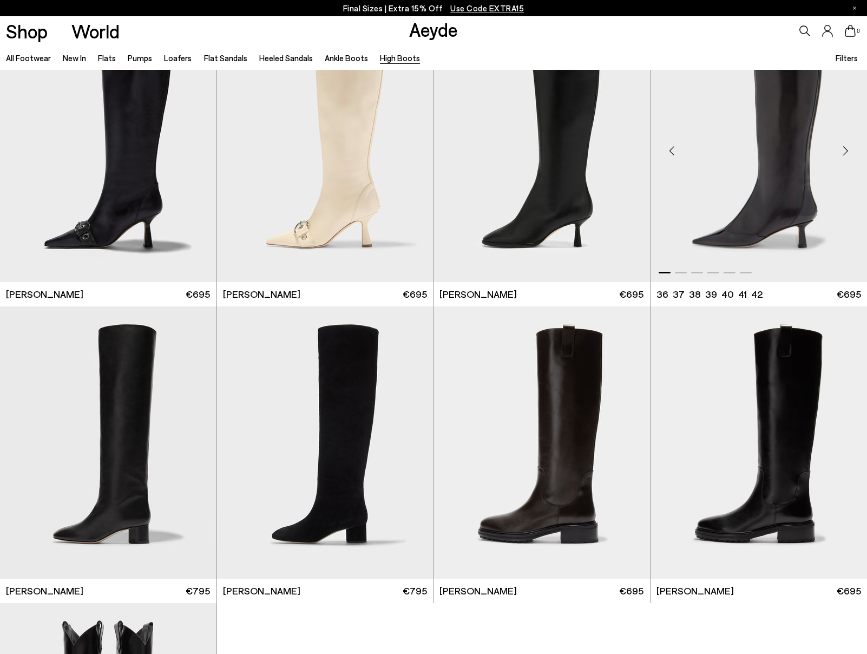
scroll to position [0, 0]
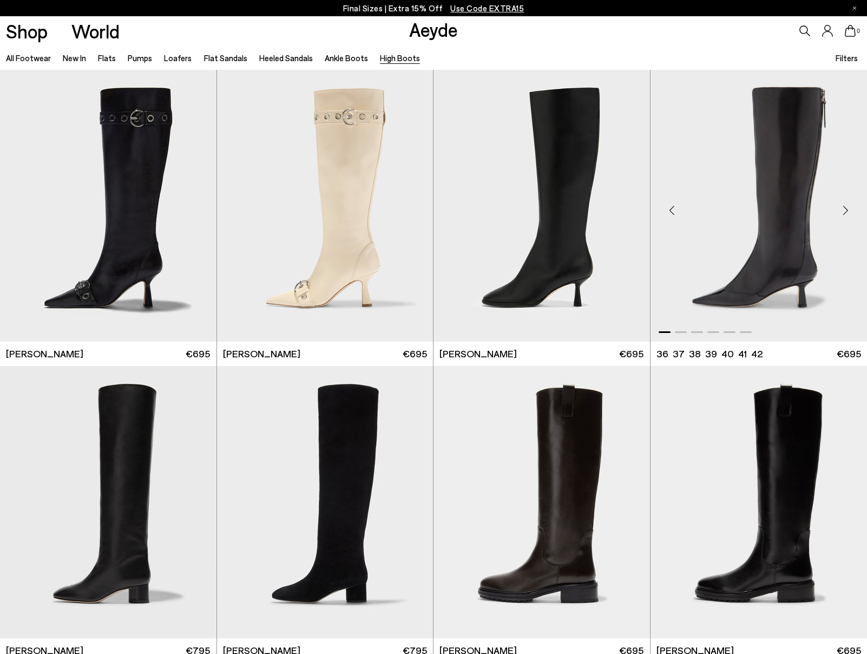
click at [846, 207] on div "Next slide" at bounding box center [845, 210] width 32 height 32
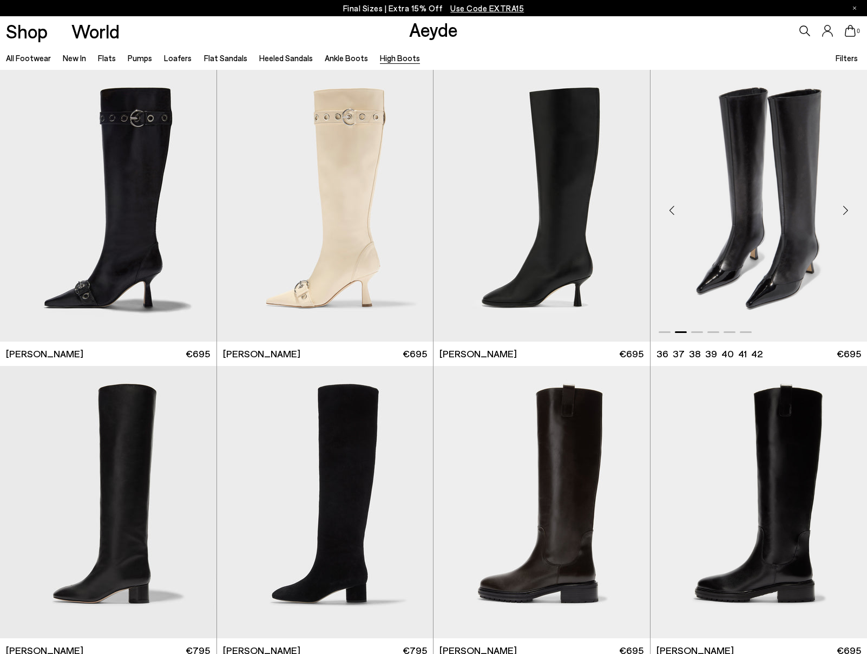
click at [846, 207] on div "Next slide" at bounding box center [845, 210] width 32 height 32
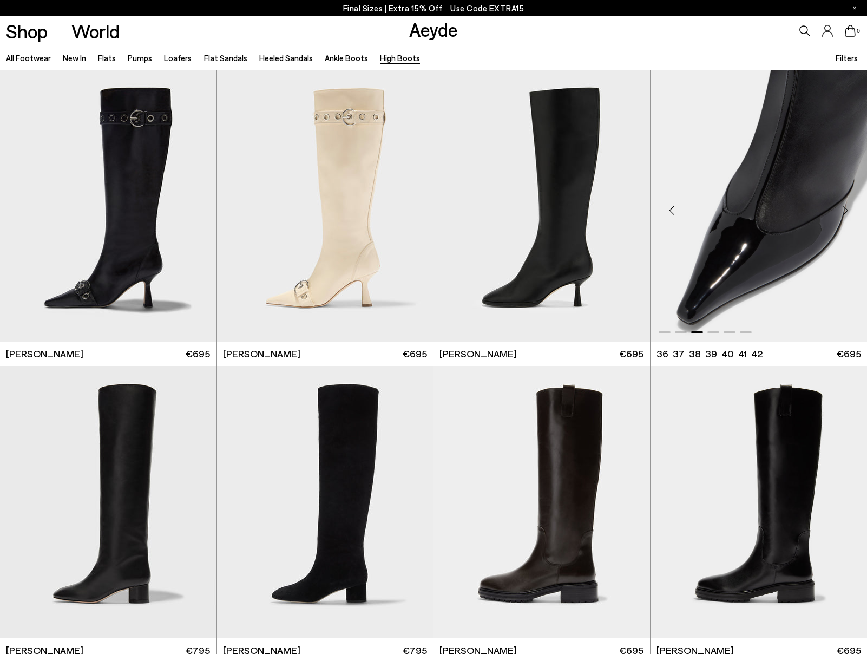
click at [846, 207] on div "Next slide" at bounding box center [845, 210] width 32 height 32
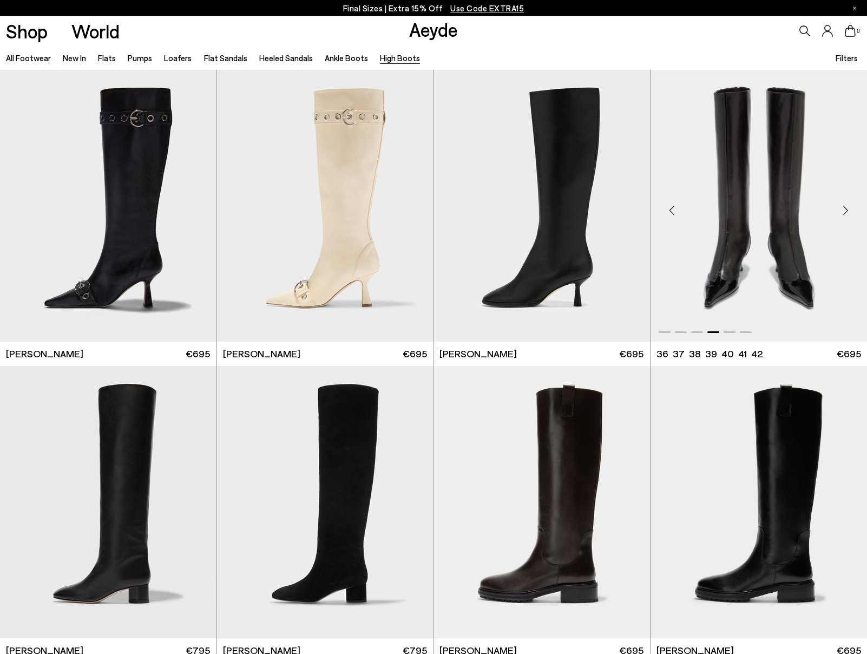
click at [846, 207] on div "Next slide" at bounding box center [845, 210] width 32 height 32
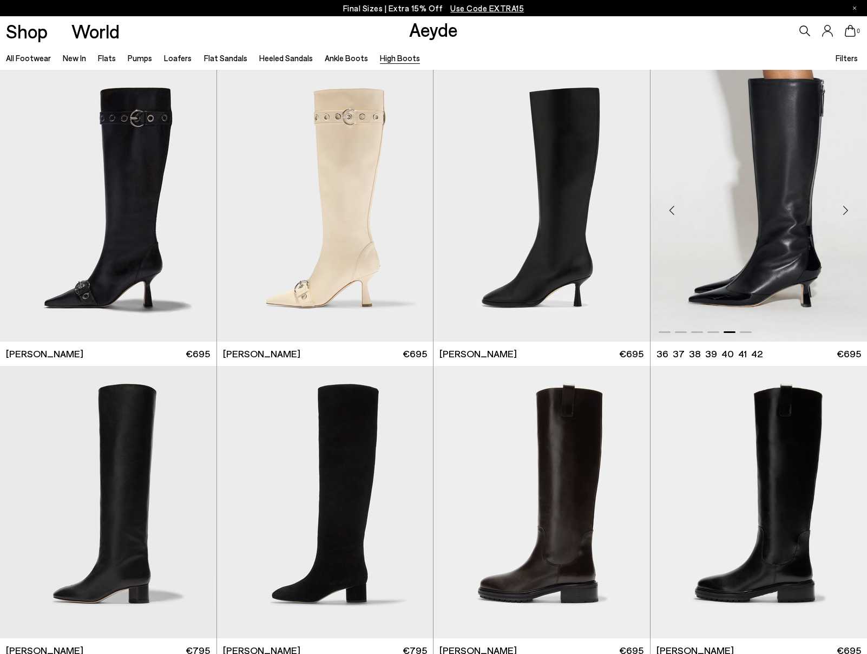
click at [846, 207] on div "Next slide" at bounding box center [845, 210] width 32 height 32
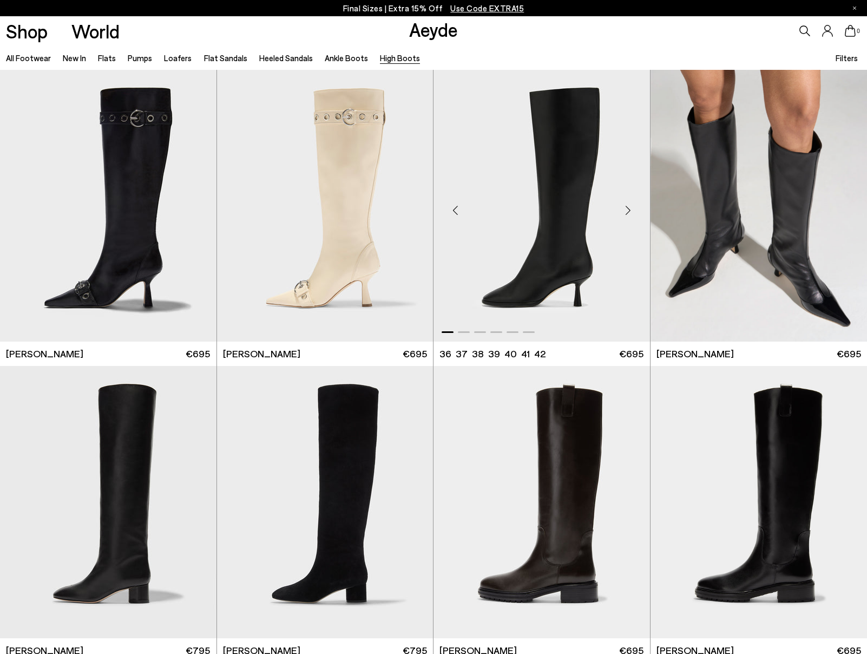
click at [632, 207] on div "Next slide" at bounding box center [628, 210] width 32 height 32
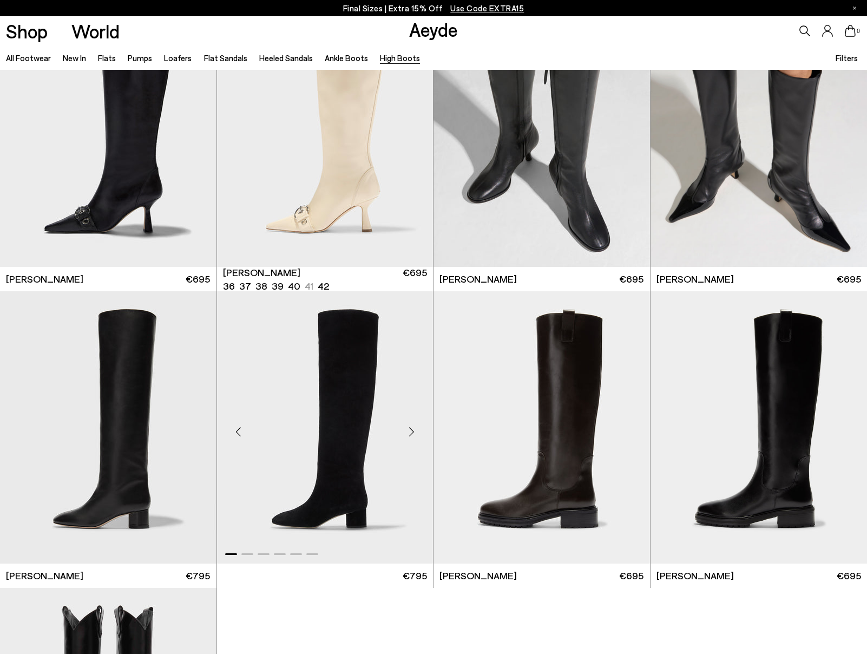
scroll to position [93, 0]
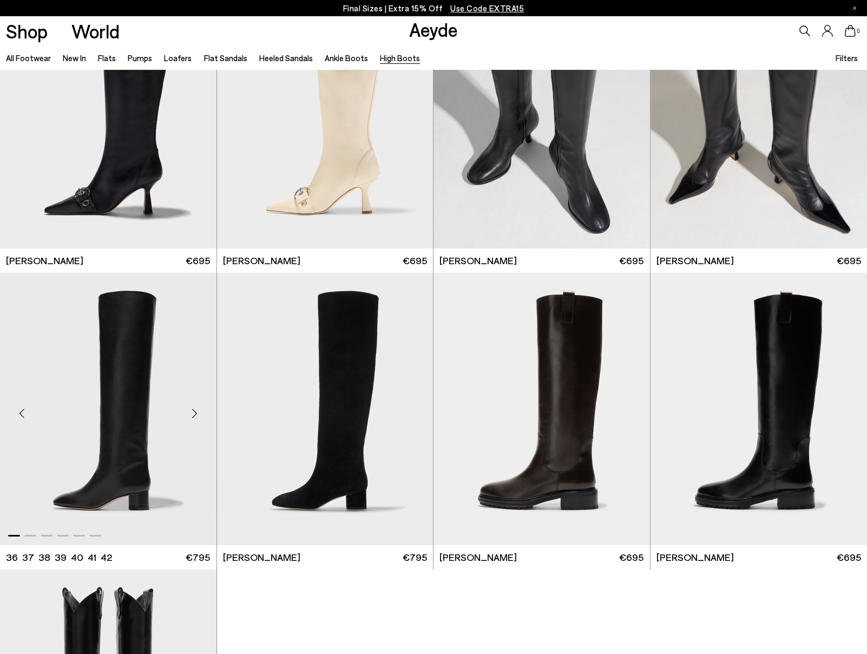
click at [197, 416] on div "Next slide" at bounding box center [195, 413] width 32 height 32
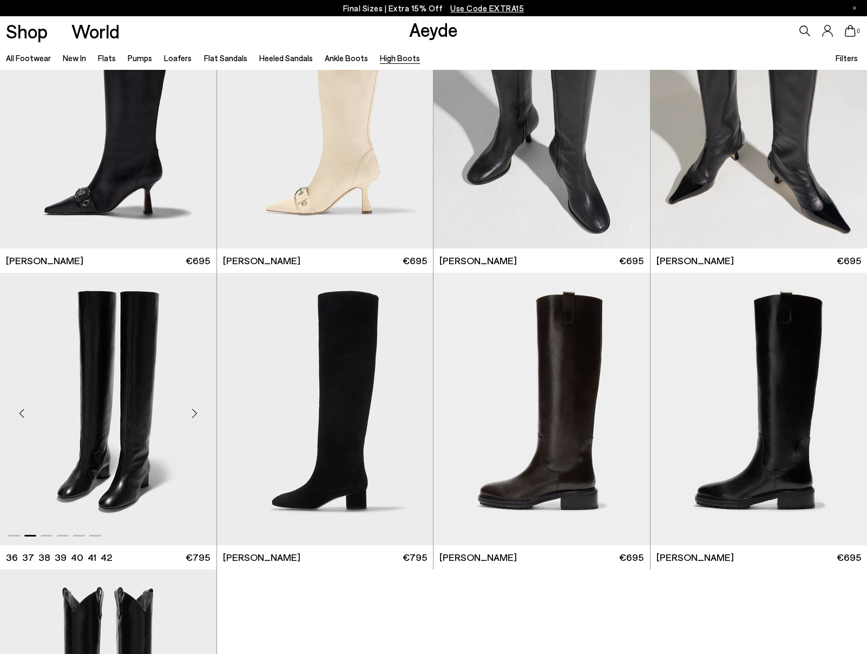
click at [197, 416] on div "Next slide" at bounding box center [195, 413] width 32 height 32
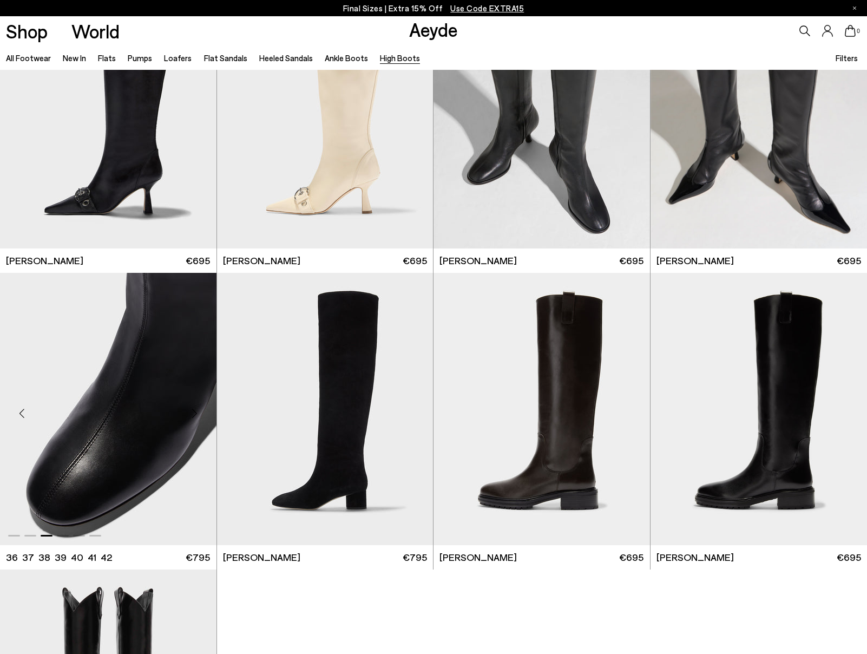
click at [197, 416] on div "Next slide" at bounding box center [195, 413] width 32 height 32
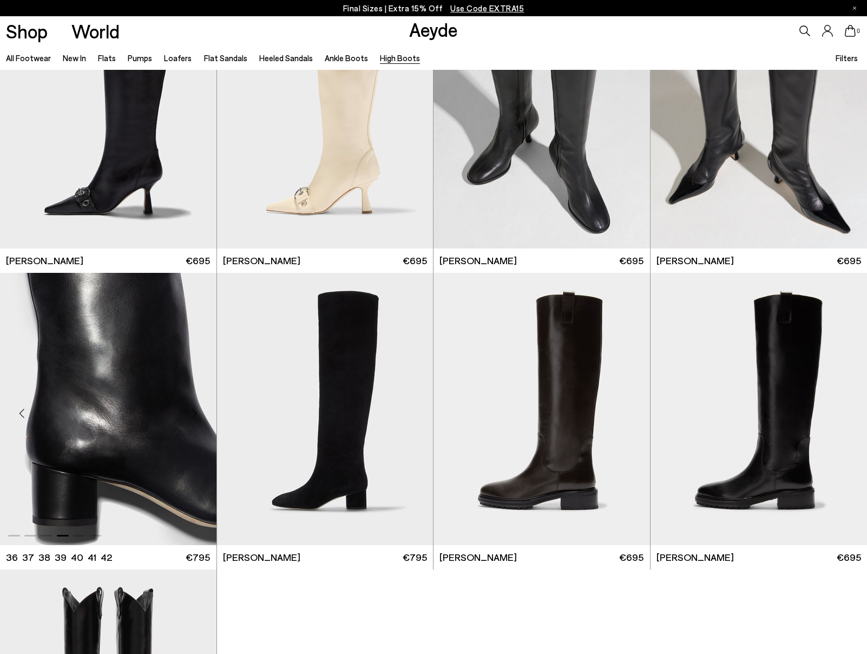
click at [197, 416] on div "Next slide" at bounding box center [195, 413] width 32 height 32
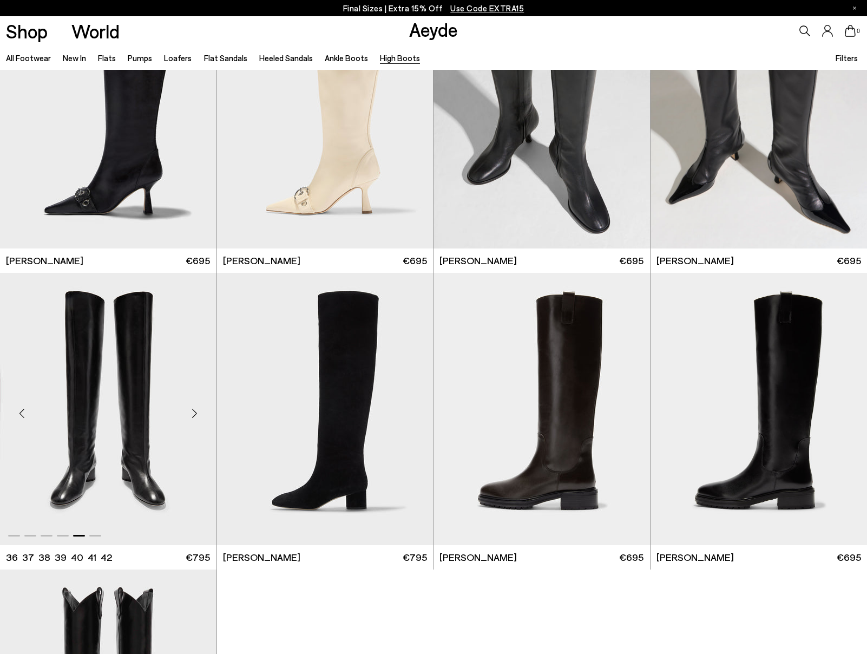
click at [197, 416] on div "Next slide" at bounding box center [195, 413] width 32 height 32
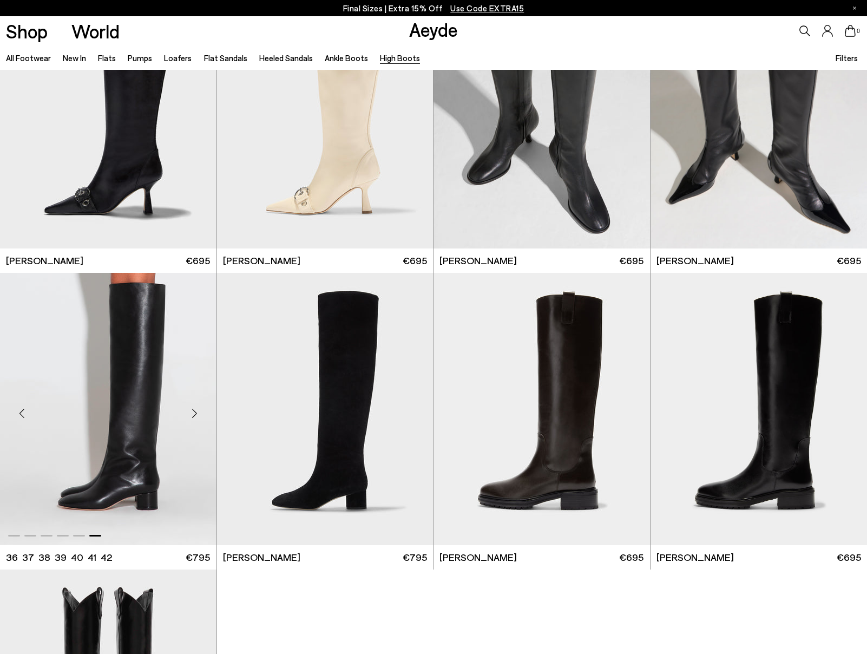
click at [197, 416] on div "Next slide" at bounding box center [195, 413] width 32 height 32
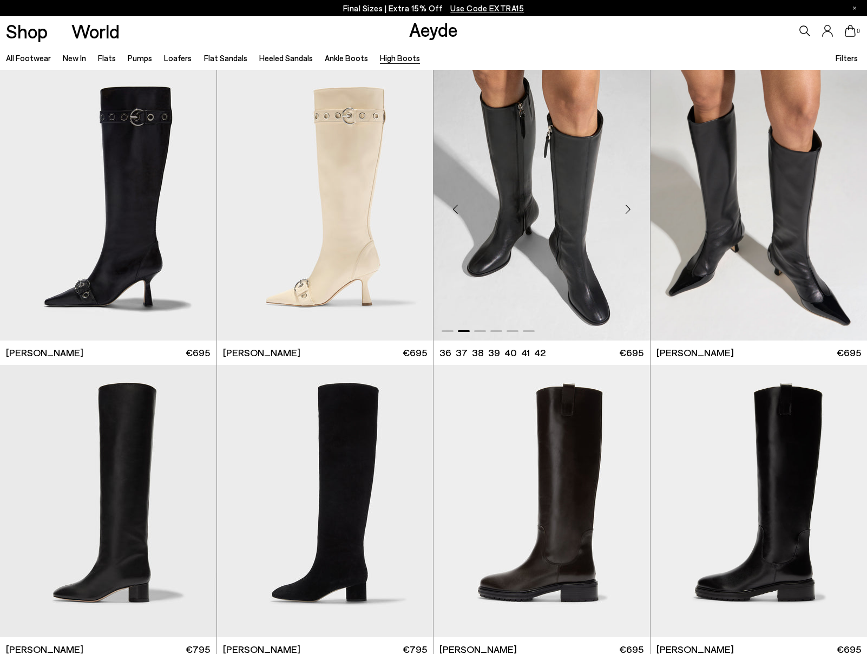
scroll to position [0, 0]
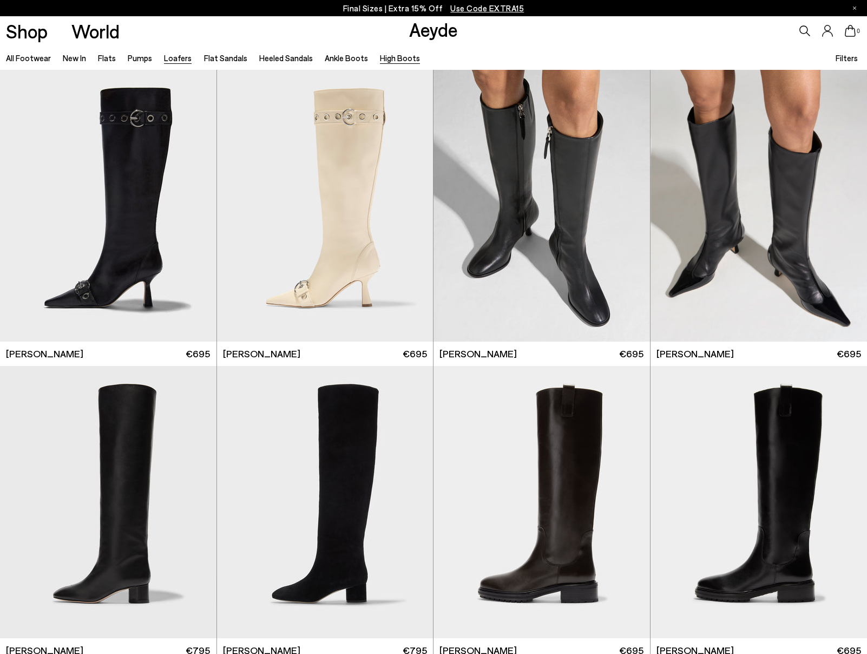
click at [176, 55] on link "Loafers" at bounding box center [178, 58] width 28 height 10
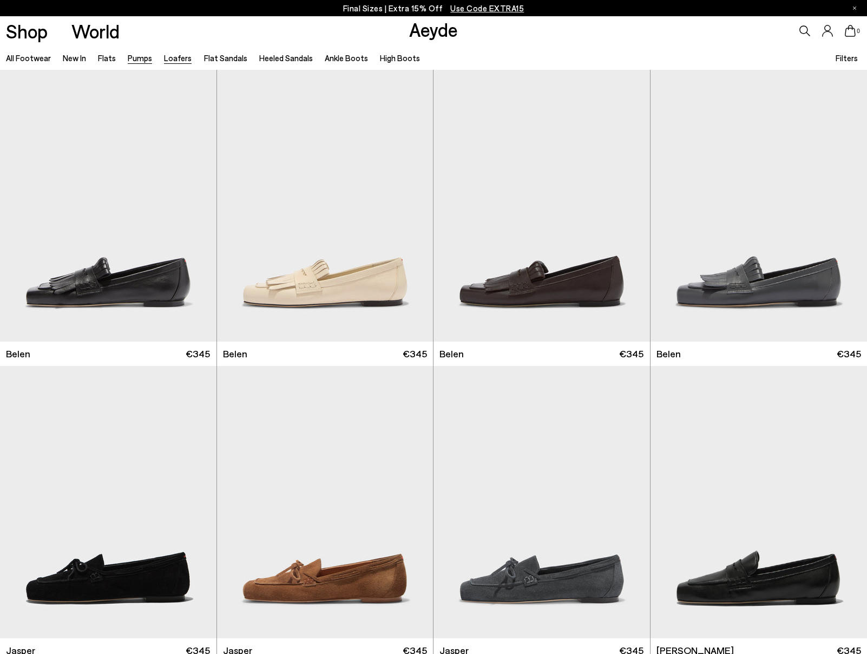
click at [140, 62] on link "Pumps" at bounding box center [140, 58] width 24 height 10
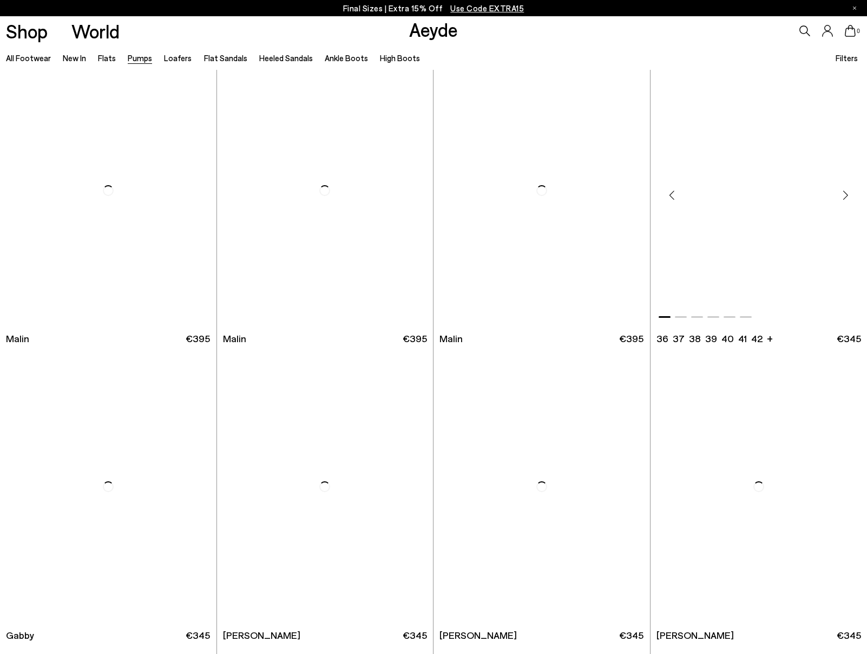
scroll to position [1988, 0]
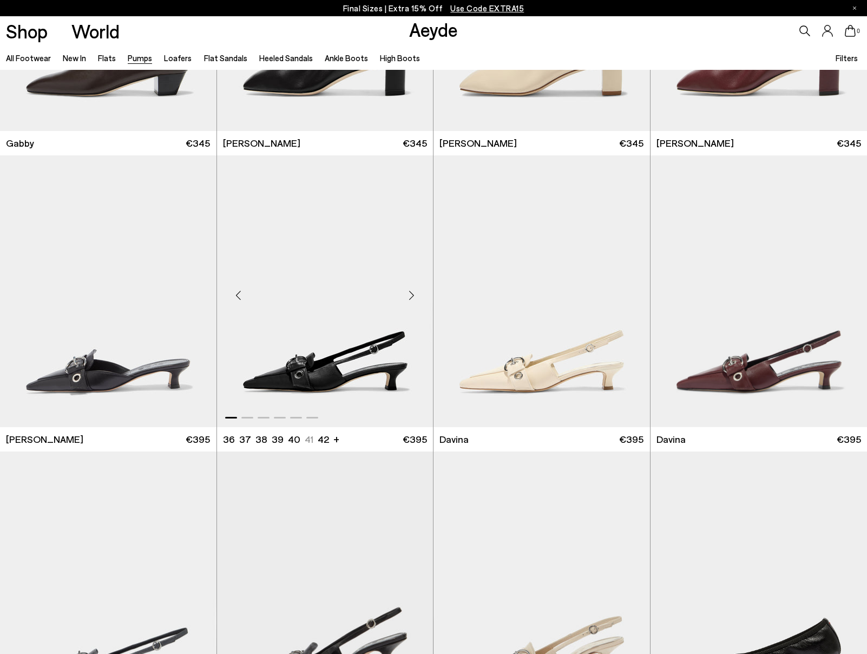
click at [415, 297] on div "Next slide" at bounding box center [411, 295] width 32 height 32
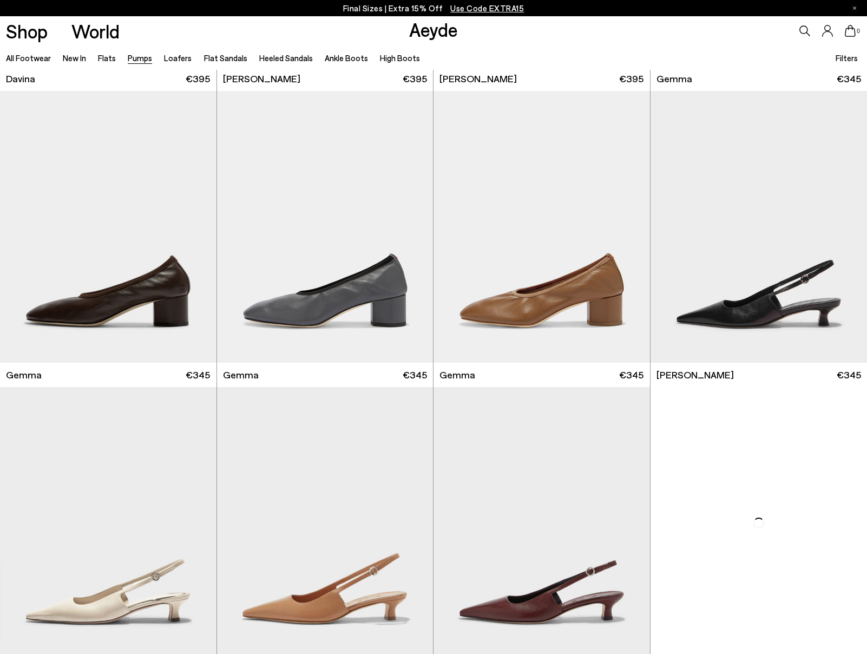
scroll to position [1448, 0]
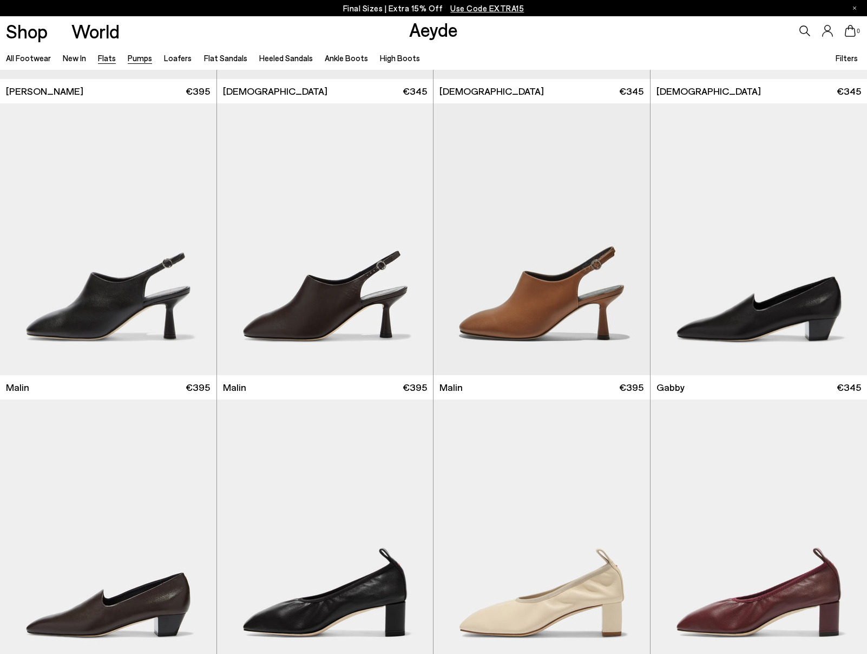
click at [98, 61] on link "Flats" at bounding box center [107, 58] width 18 height 10
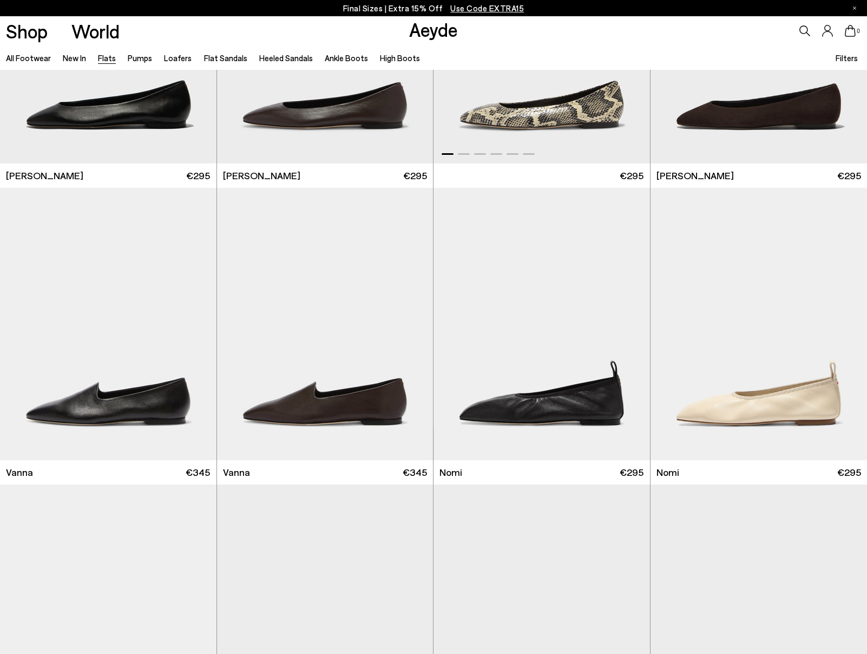
scroll to position [474, 0]
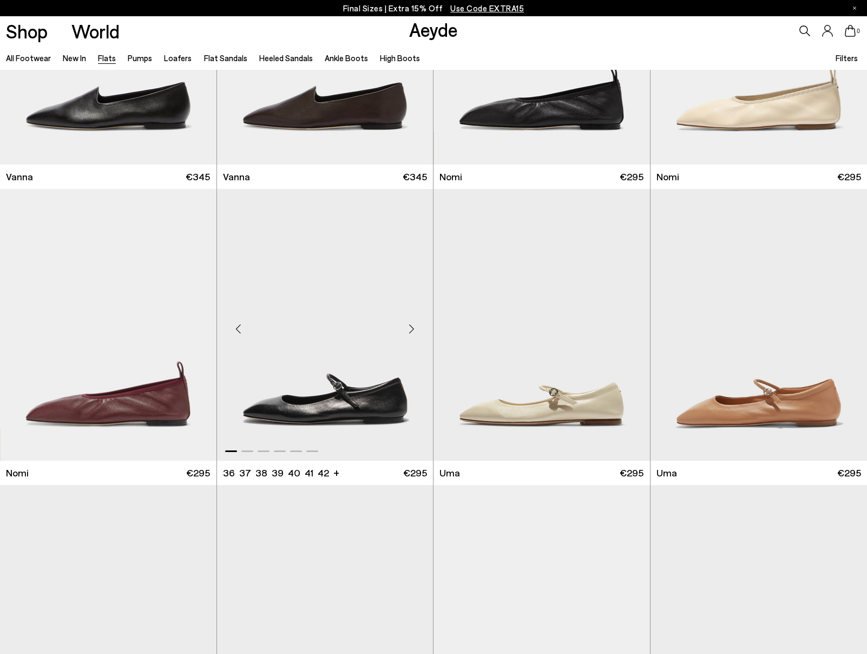
click at [413, 325] on div "Next slide" at bounding box center [411, 329] width 32 height 32
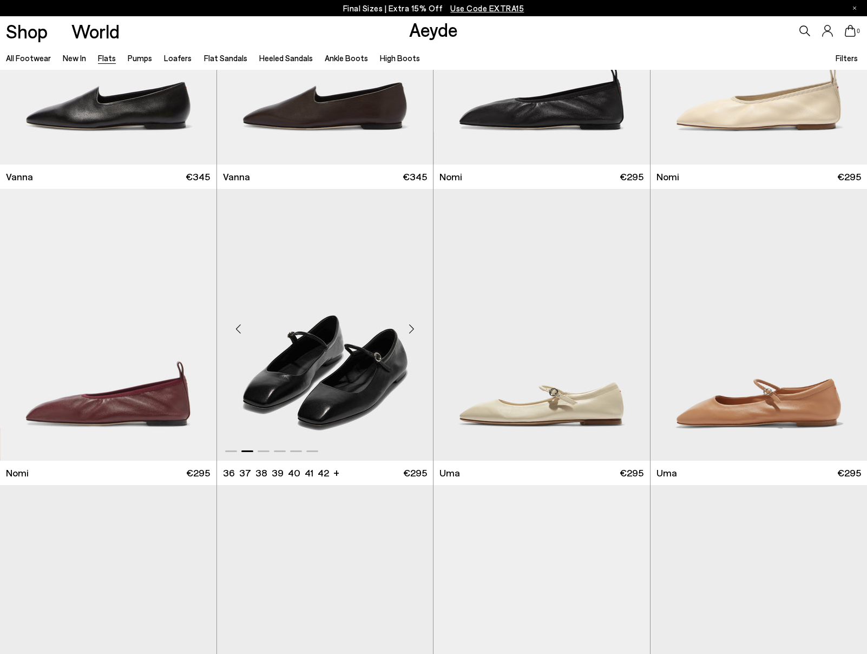
click at [413, 325] on div "Next slide" at bounding box center [411, 329] width 32 height 32
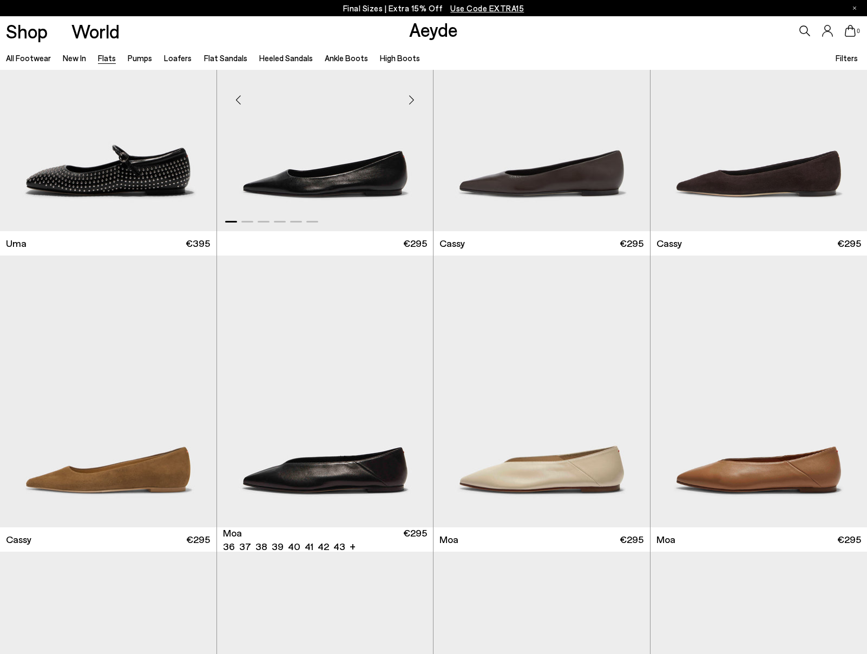
scroll to position [1216, 0]
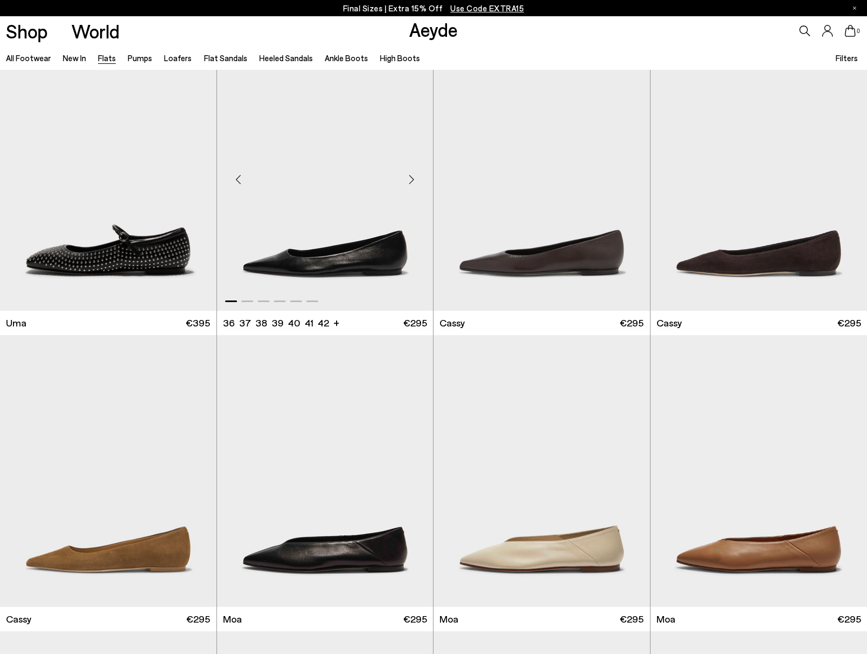
click at [409, 175] on div "Next slide" at bounding box center [411, 179] width 32 height 32
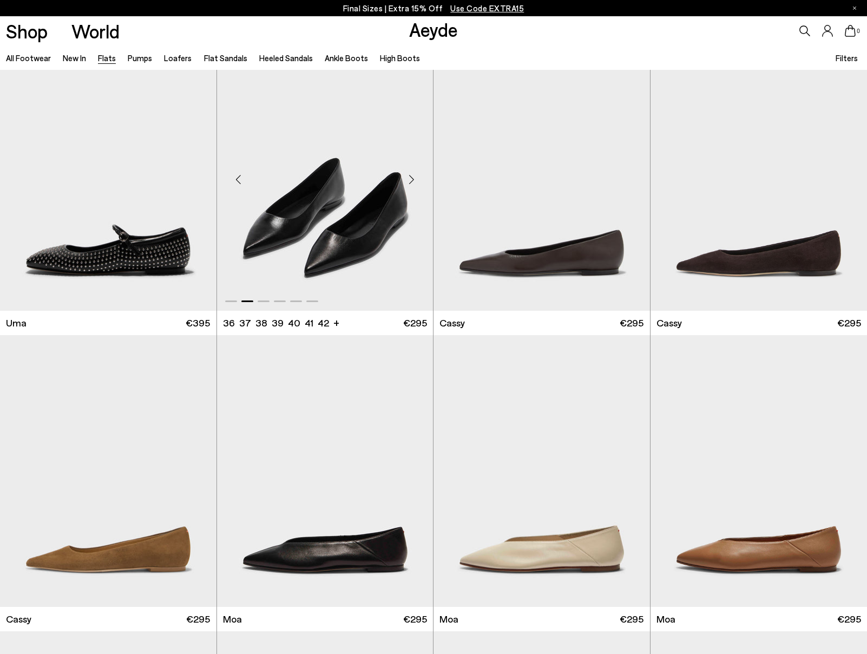
click at [409, 175] on div "Next slide" at bounding box center [411, 179] width 32 height 32
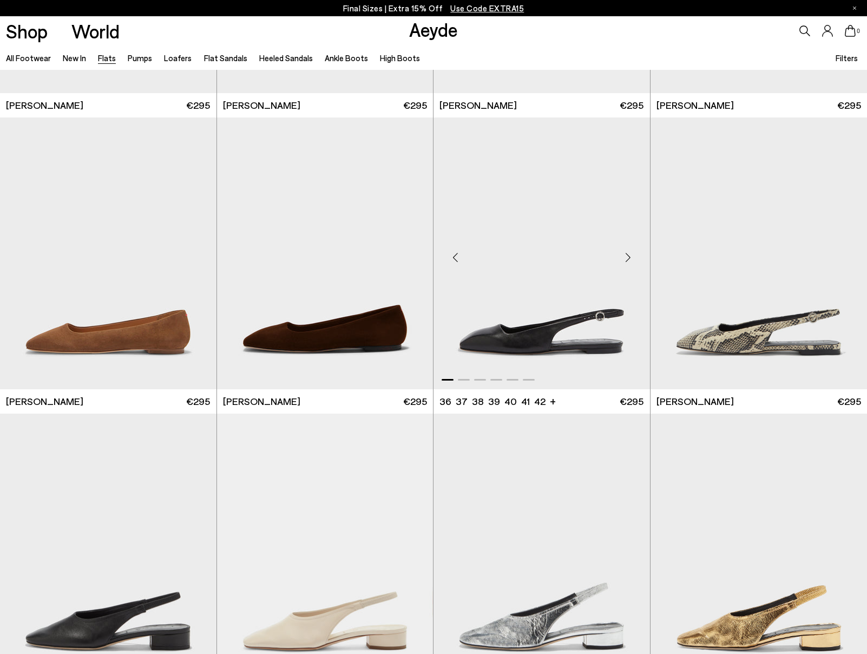
scroll to position [3805, 0]
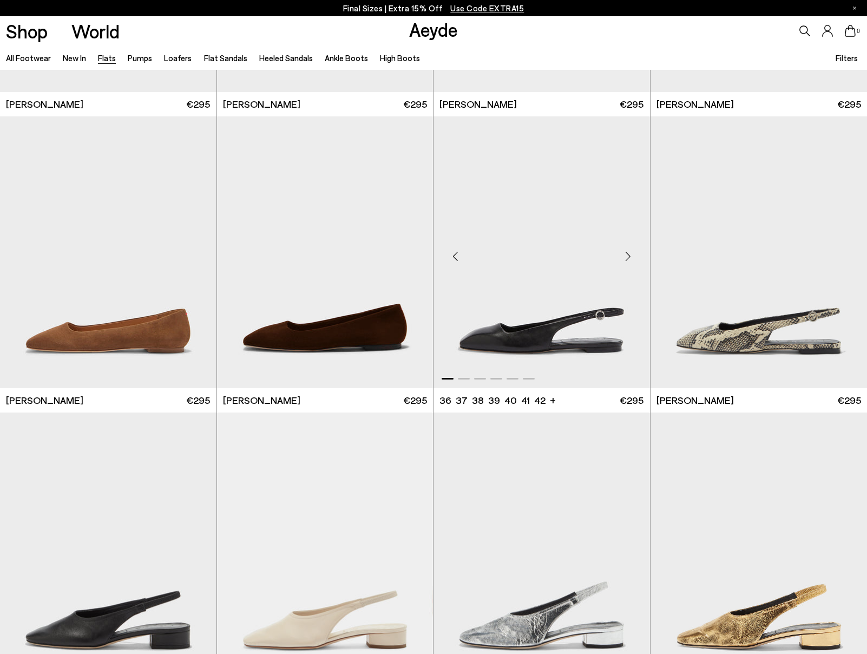
click at [628, 257] on div "Next slide" at bounding box center [628, 256] width 32 height 32
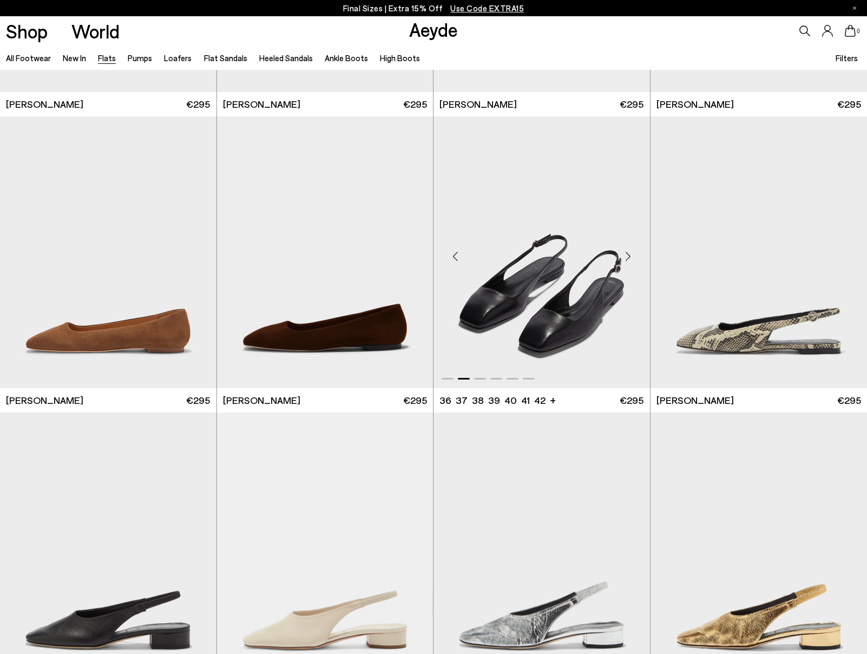
click at [628, 257] on div "Next slide" at bounding box center [628, 256] width 32 height 32
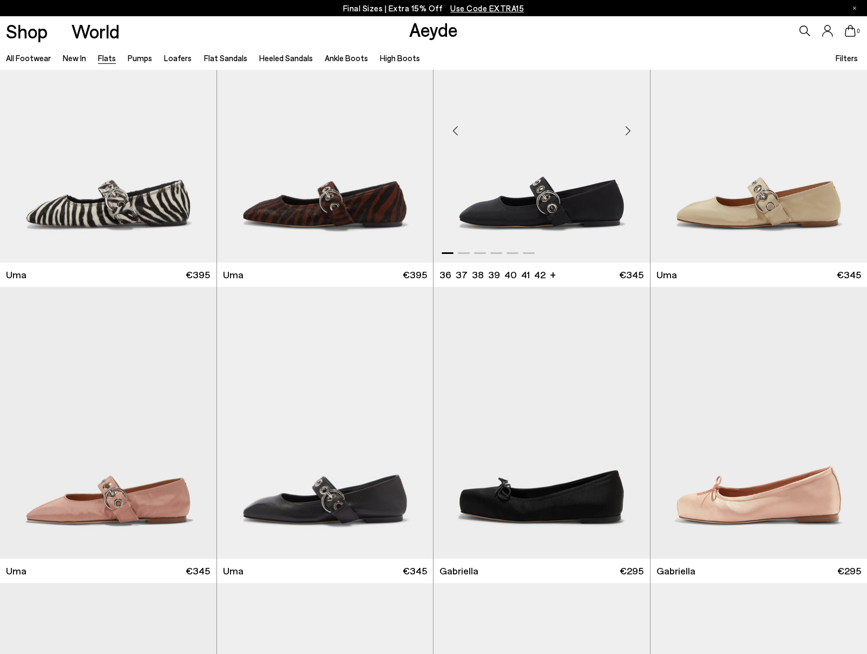
scroll to position [4785, 0]
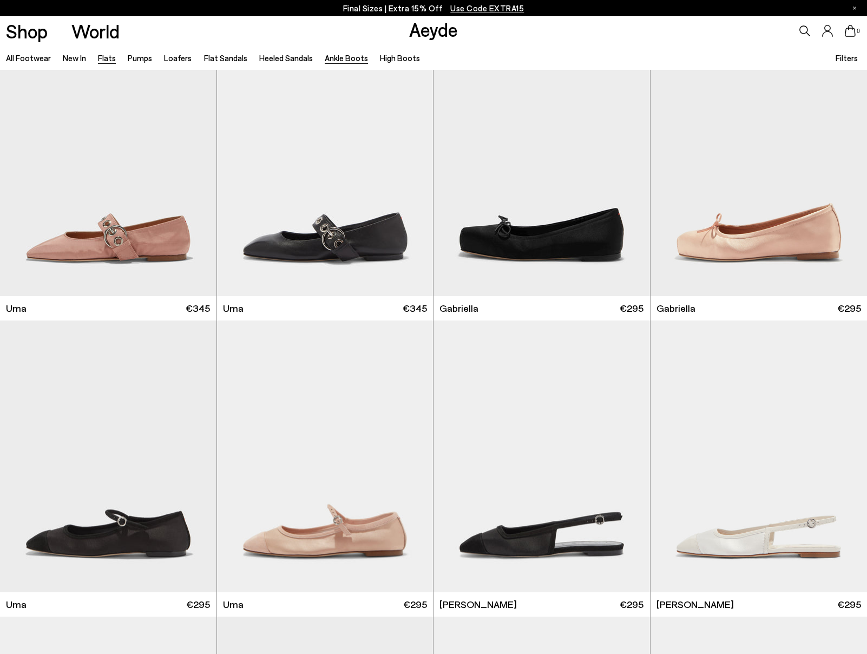
click at [356, 60] on link "Ankle Boots" at bounding box center [346, 58] width 43 height 10
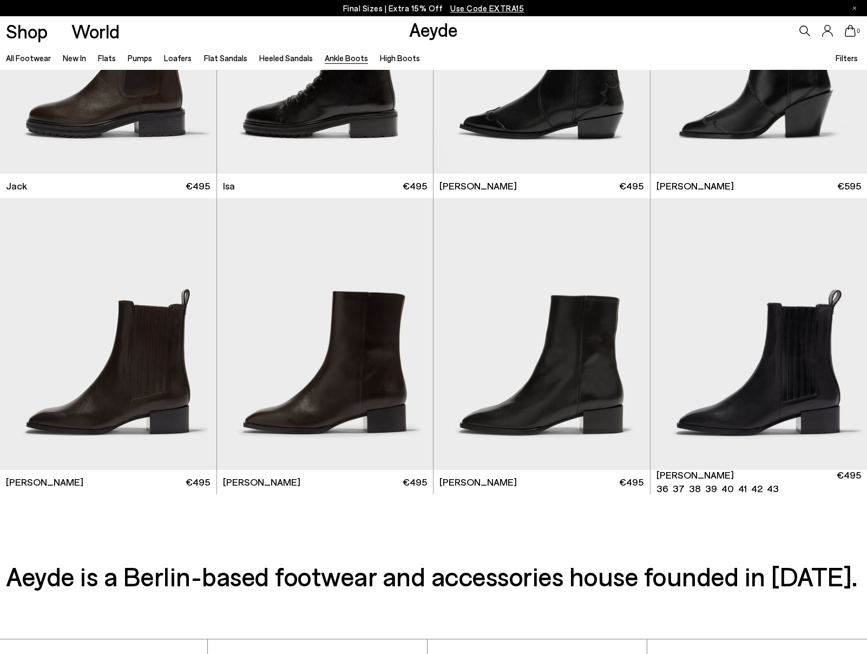
scroll to position [1939, 0]
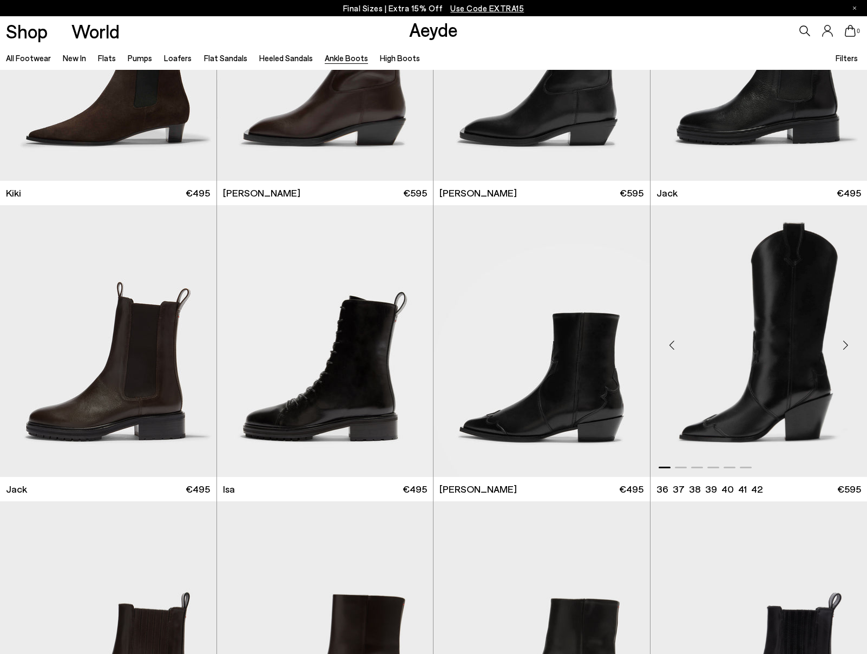
click at [843, 344] on div "Next slide" at bounding box center [845, 345] width 32 height 32
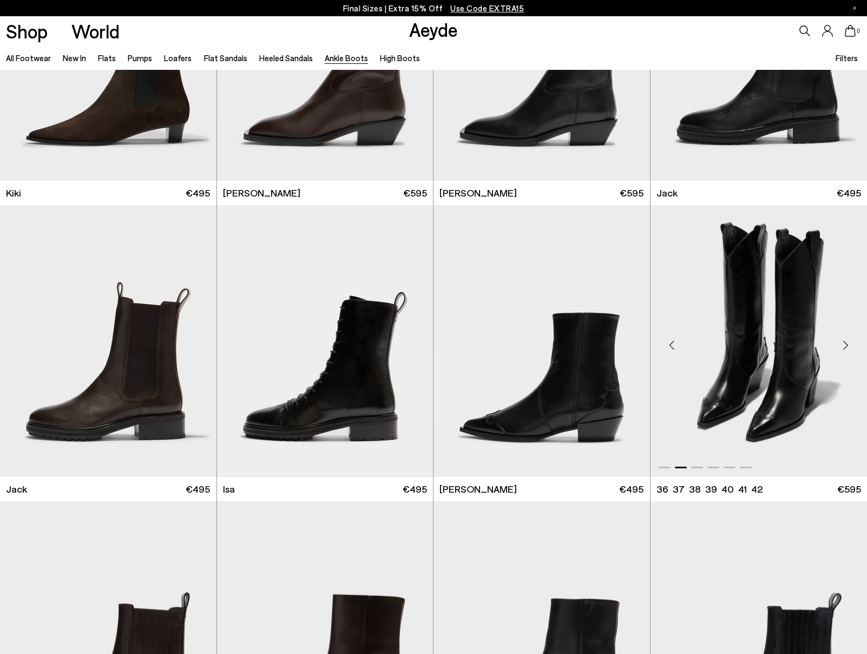
click at [843, 344] on div "Next slide" at bounding box center [845, 345] width 32 height 32
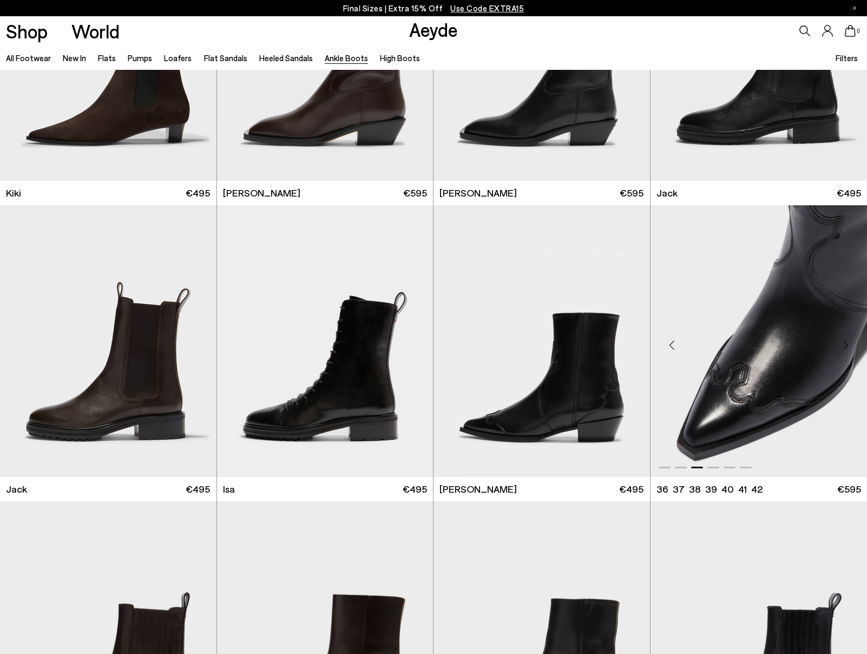
click at [843, 344] on div "Next slide" at bounding box center [845, 345] width 32 height 32
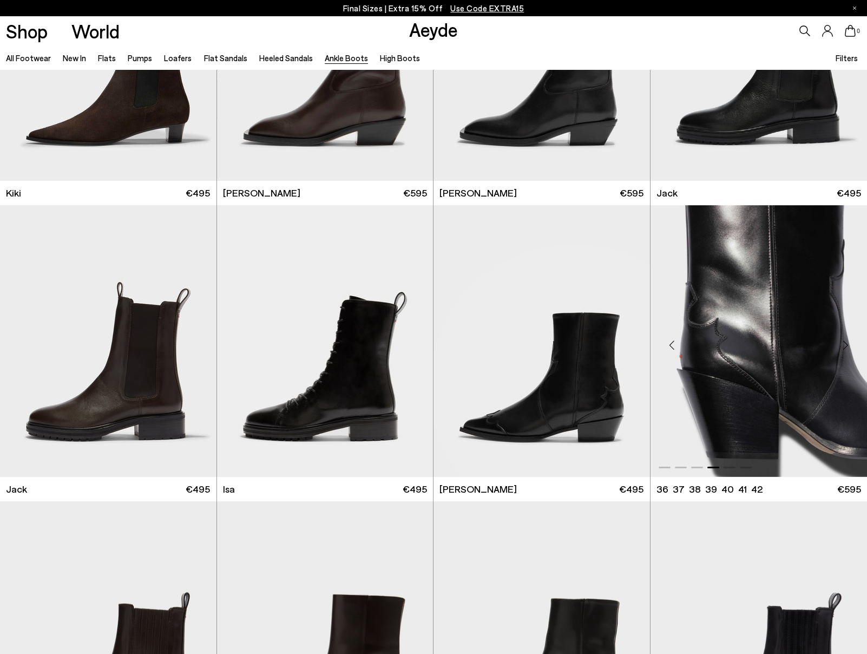
click at [843, 344] on div "Next slide" at bounding box center [845, 345] width 32 height 32
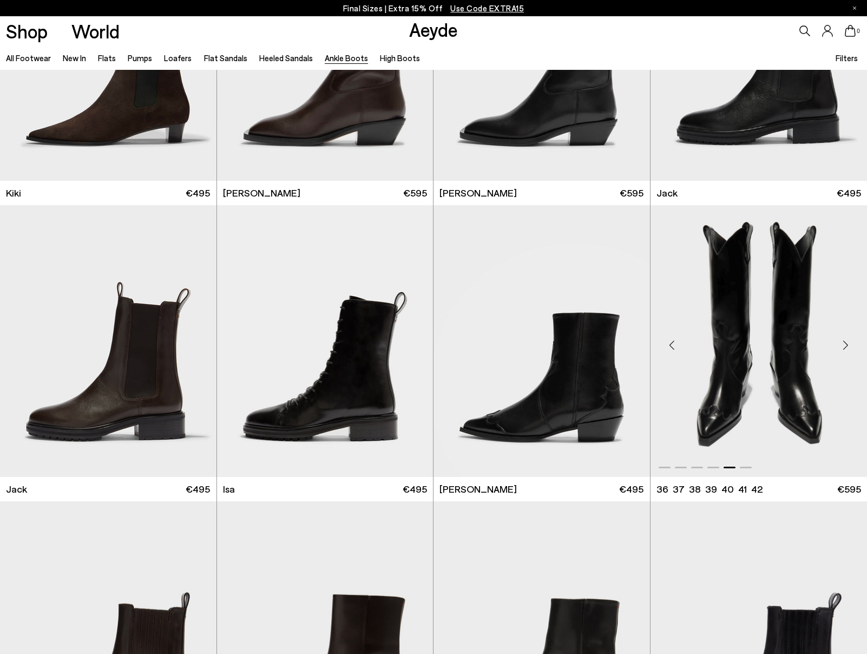
click at [843, 344] on div "Next slide" at bounding box center [845, 345] width 32 height 32
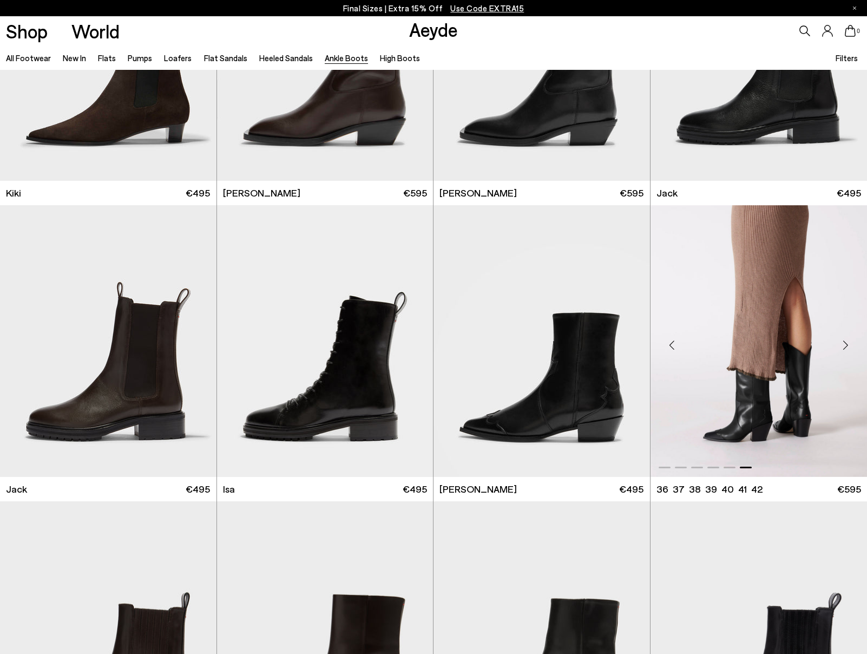
click at [843, 344] on div "Next slide" at bounding box center [845, 345] width 32 height 32
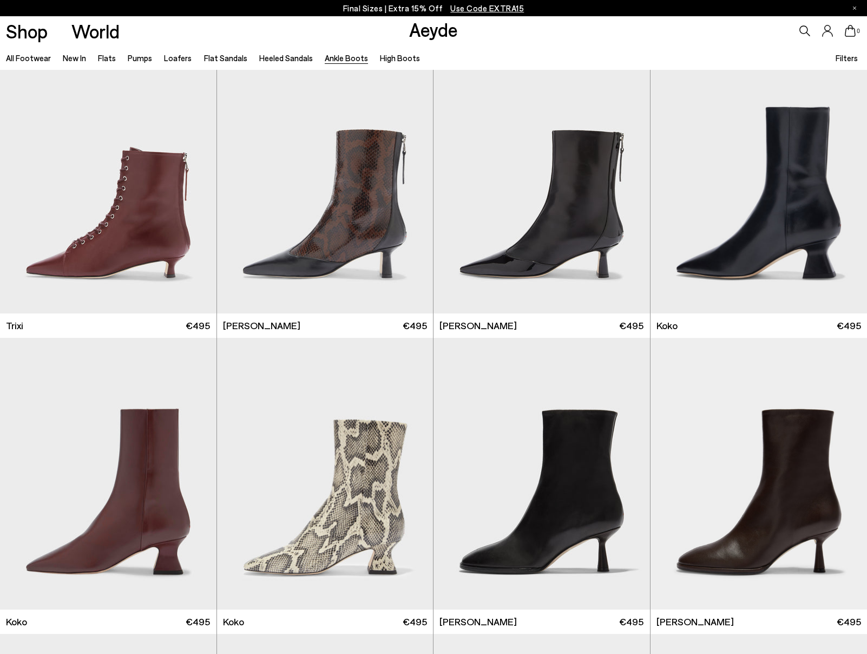
scroll to position [0, 0]
